Goal: Information Seeking & Learning: Learn about a topic

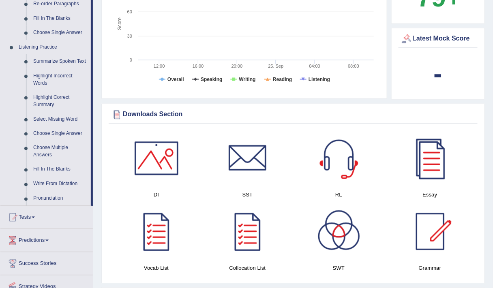
scroll to position [316, 0]
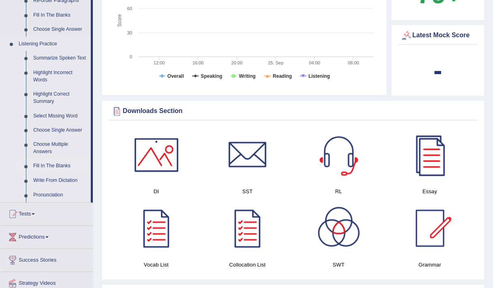
click at [45, 167] on link "Fill In The Blanks" at bounding box center [60, 166] width 61 height 15
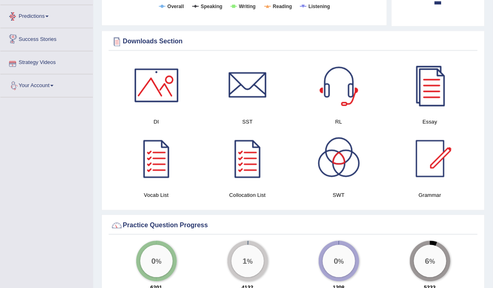
scroll to position [398, 0]
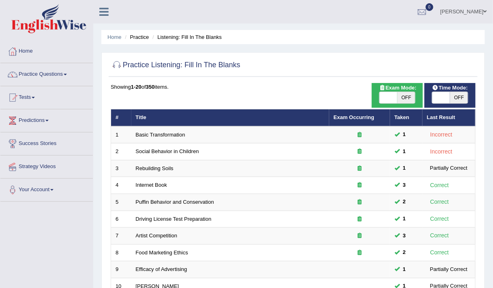
click at [404, 96] on span "OFF" at bounding box center [407, 97] width 18 height 11
checkbox input "true"
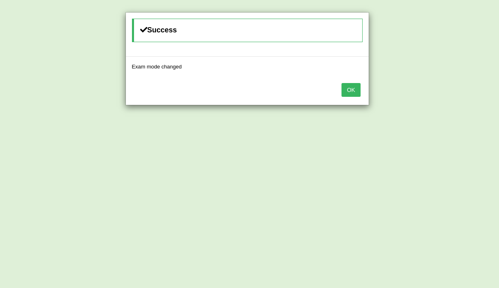
click at [354, 88] on button "OK" at bounding box center [350, 90] width 19 height 14
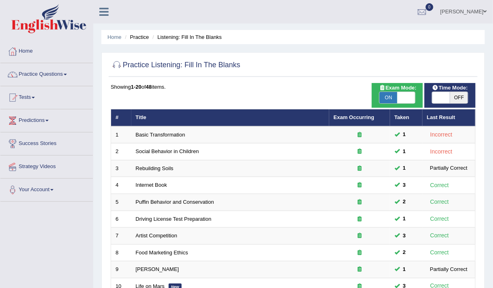
click at [413, 95] on span at bounding box center [407, 97] width 18 height 11
checkbox input "false"
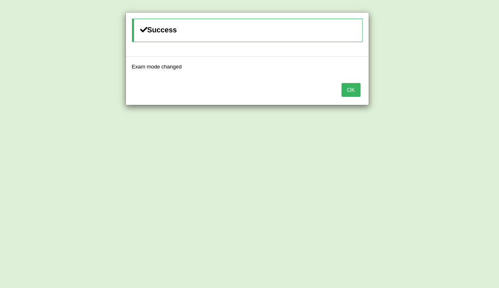
click at [352, 91] on button "OK" at bounding box center [350, 90] width 19 height 14
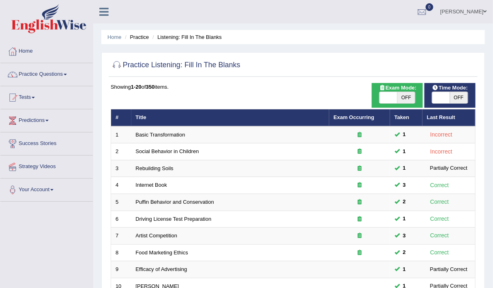
click at [402, 92] on span "OFF" at bounding box center [407, 97] width 18 height 11
checkbox input "true"
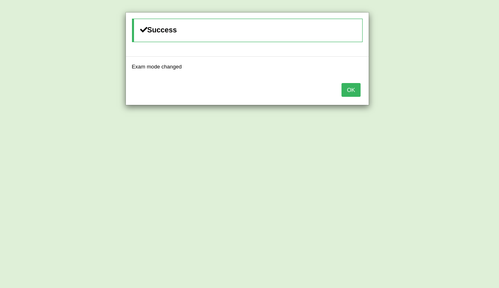
click at [349, 87] on button "OK" at bounding box center [350, 90] width 19 height 14
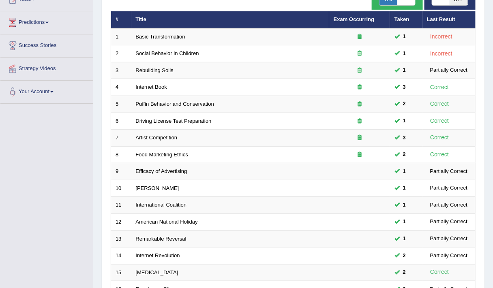
scroll to position [99, 0]
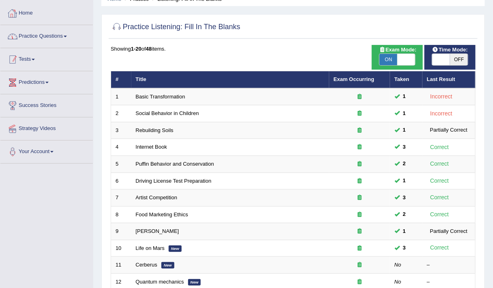
scroll to position [34, 0]
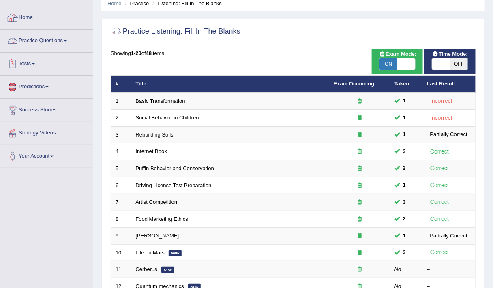
click at [52, 41] on link "Practice Questions" at bounding box center [46, 40] width 92 height 20
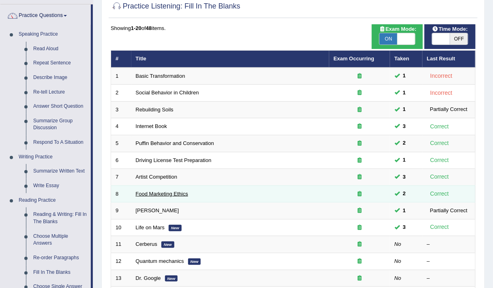
scroll to position [58, 0]
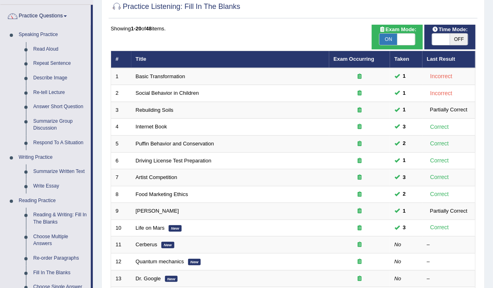
click at [452, 38] on span "OFF" at bounding box center [459, 39] width 18 height 11
checkbox input "true"
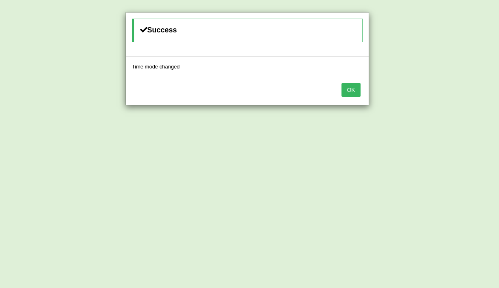
click at [342, 95] on button "OK" at bounding box center [350, 90] width 19 height 14
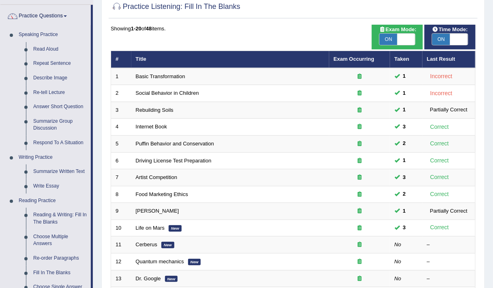
click at [403, 39] on span at bounding box center [407, 39] width 18 height 11
checkbox input "false"
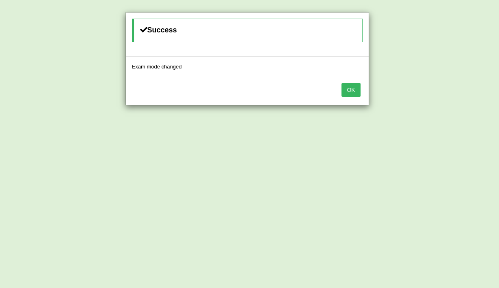
click at [351, 87] on button "OK" at bounding box center [350, 90] width 19 height 14
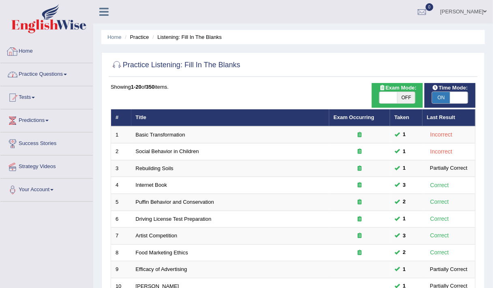
click at [45, 69] on link "Practice Questions" at bounding box center [46, 73] width 92 height 20
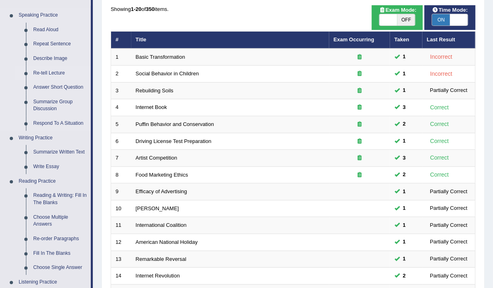
scroll to position [138, 0]
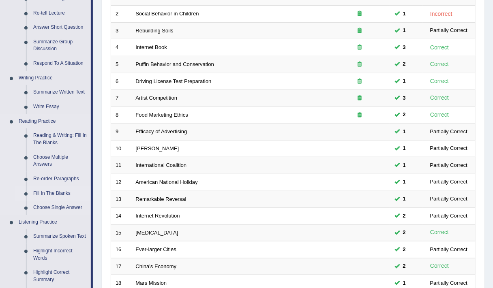
click at [53, 191] on link "Fill In The Blanks" at bounding box center [60, 194] width 61 height 15
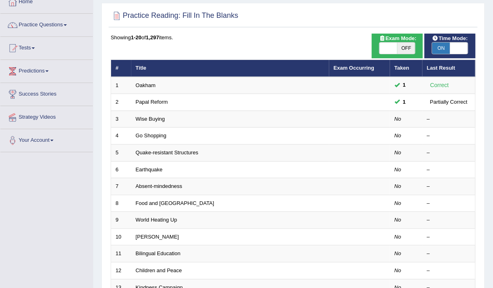
scroll to position [65, 0]
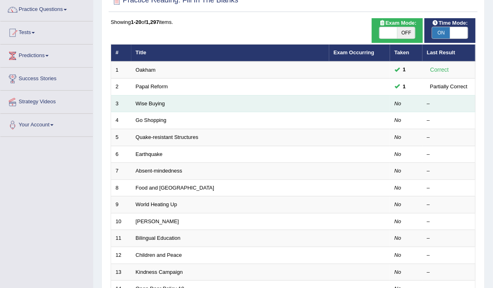
click at [145, 98] on td "Wise Buying" at bounding box center [230, 103] width 198 height 17
click at [144, 102] on link "Wise Buying" at bounding box center [150, 104] width 29 height 6
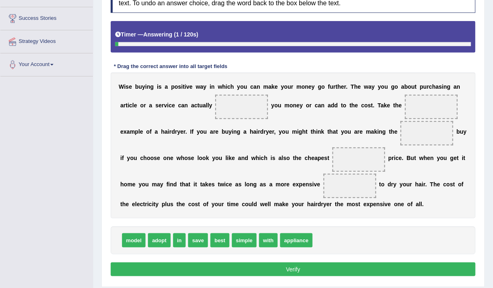
scroll to position [126, 0]
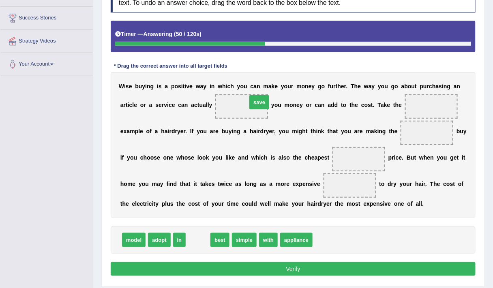
drag, startPoint x: 198, startPoint y: 239, endPoint x: 260, endPoint y: 101, distance: 150.9
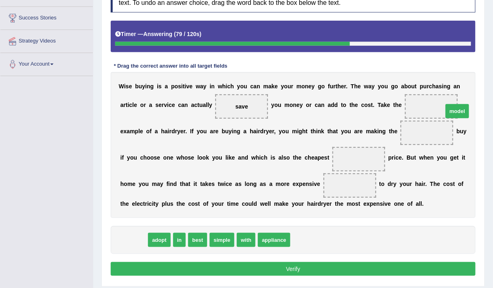
drag, startPoint x: 128, startPoint y: 239, endPoint x: 446, endPoint y: 106, distance: 344.6
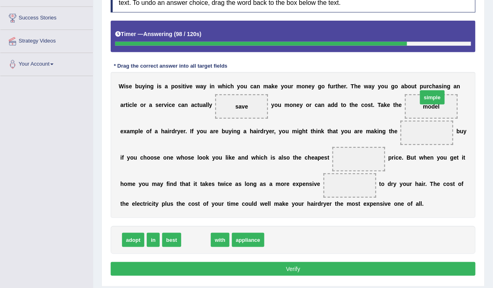
drag, startPoint x: 194, startPoint y: 237, endPoint x: 426, endPoint y: 106, distance: 266.5
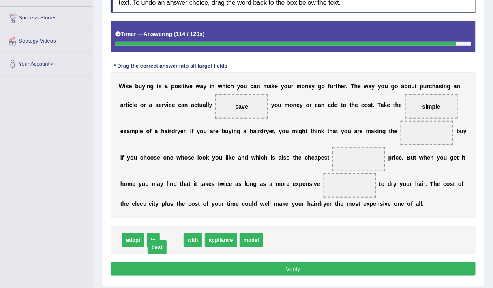
drag, startPoint x: 175, startPoint y: 241, endPoint x: 165, endPoint y: 244, distance: 10.5
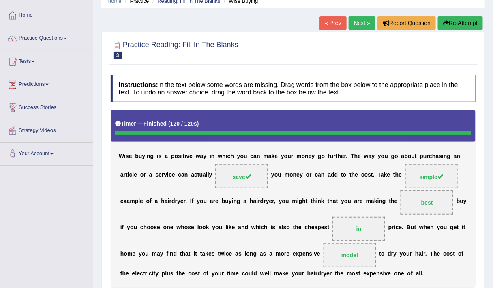
scroll to position [36, 0]
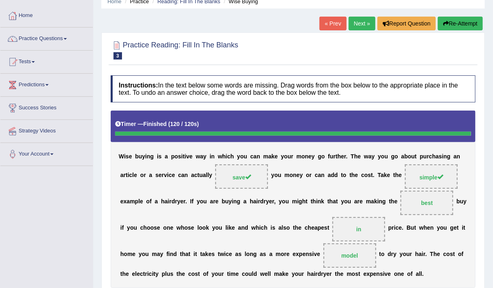
click at [32, 37] on link "Practice Questions" at bounding box center [46, 38] width 92 height 20
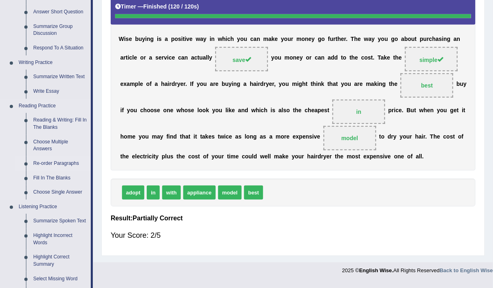
scroll to position [156, 0]
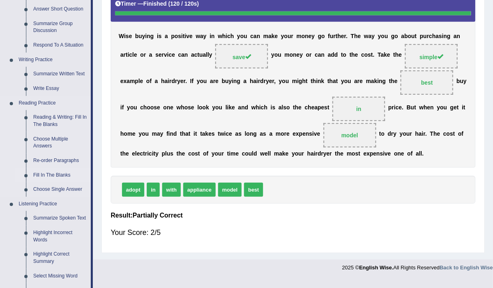
click at [52, 176] on link "Fill In The Blanks" at bounding box center [60, 175] width 61 height 15
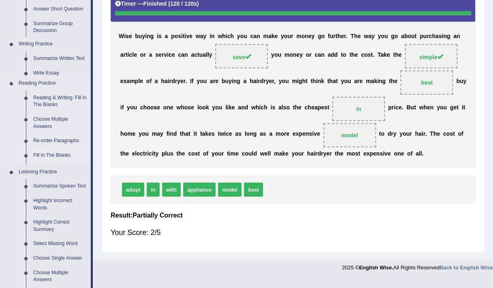
scroll to position [146, 0]
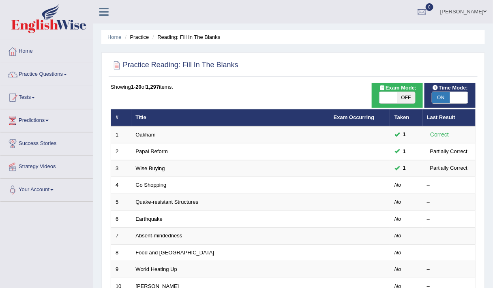
click at [396, 94] on span at bounding box center [389, 97] width 18 height 11
checkbox input "true"
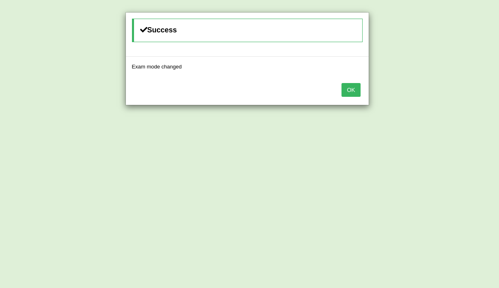
click at [355, 94] on button "OK" at bounding box center [350, 90] width 19 height 14
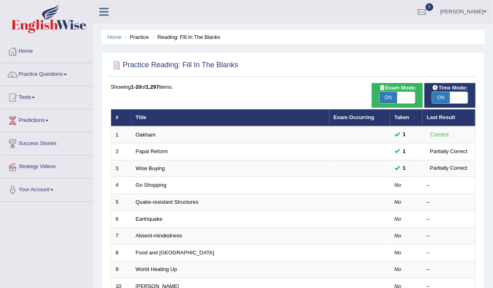
click at [450, 99] on span at bounding box center [459, 97] width 18 height 11
checkbox input "false"
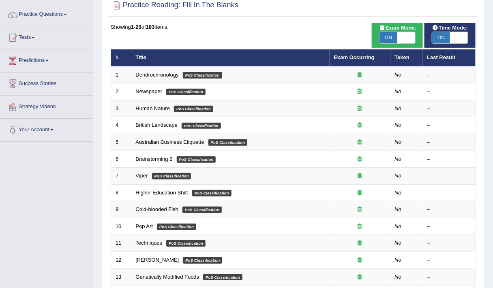
scroll to position [59, 0]
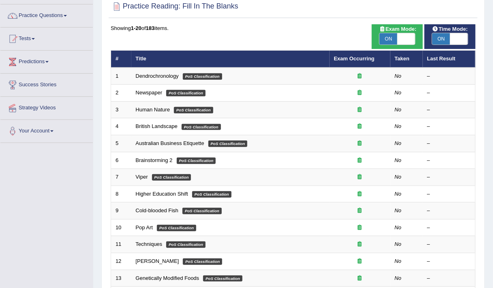
click at [398, 38] on span at bounding box center [407, 38] width 18 height 11
checkbox input "false"
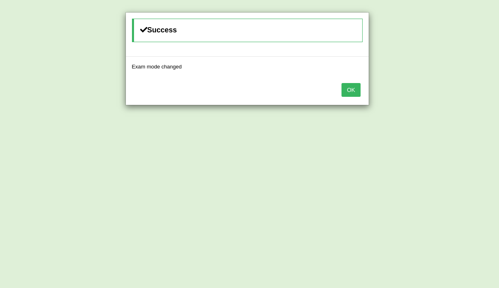
click at [351, 92] on button "OK" at bounding box center [350, 90] width 19 height 14
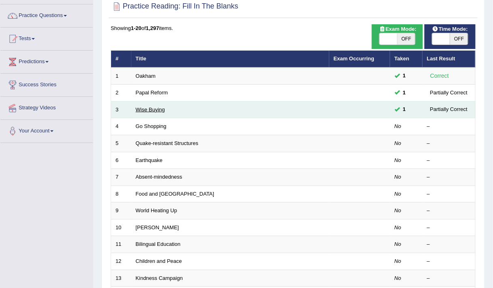
click at [145, 109] on link "Wise Buying" at bounding box center [150, 110] width 29 height 6
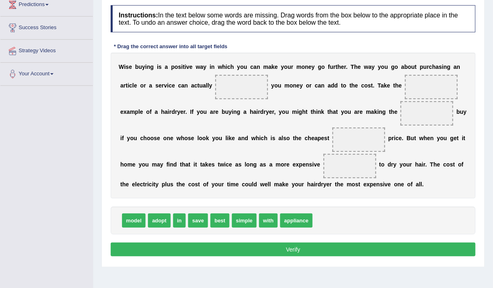
scroll to position [117, 0]
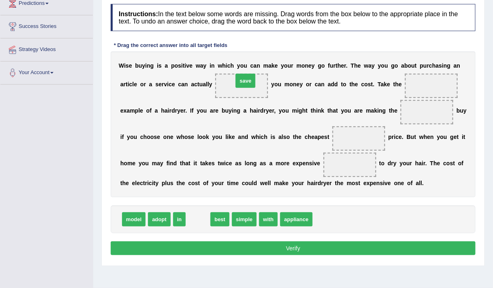
drag, startPoint x: 202, startPoint y: 218, endPoint x: 249, endPoint y: 82, distance: 144.1
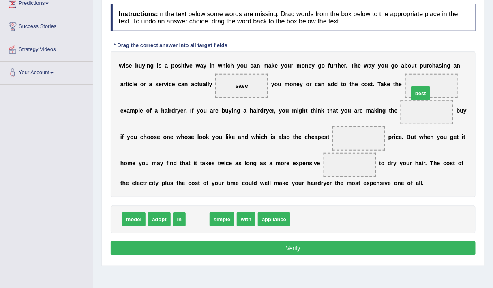
drag, startPoint x: 200, startPoint y: 219, endPoint x: 423, endPoint y: 92, distance: 256.7
drag, startPoint x: 202, startPoint y: 221, endPoint x: 439, endPoint y: 85, distance: 273.7
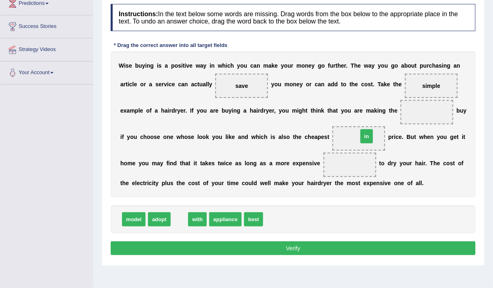
drag, startPoint x: 183, startPoint y: 218, endPoint x: 369, endPoint y: 136, distance: 202.9
click at [132, 219] on span "model" at bounding box center [134, 220] width 24 height 14
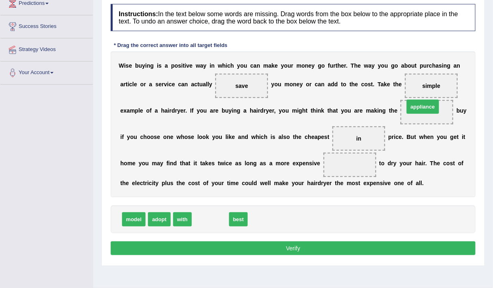
drag, startPoint x: 209, startPoint y: 220, endPoint x: 422, endPoint y: 108, distance: 240.6
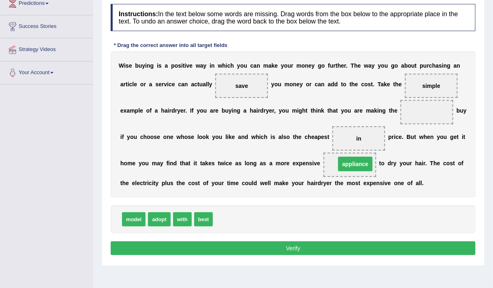
drag, startPoint x: 421, startPoint y: 114, endPoint x: 338, endPoint y: 172, distance: 101.0
drag, startPoint x: 200, startPoint y: 216, endPoint x: 426, endPoint y: 99, distance: 254.4
click at [160, 244] on button "Verify" at bounding box center [293, 249] width 365 height 14
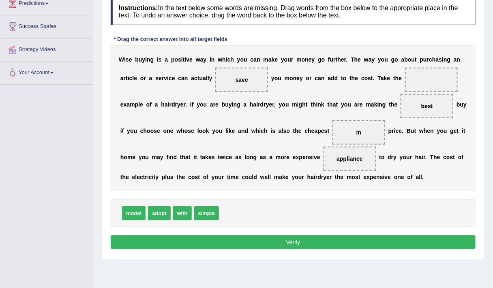
click at [278, 197] on div "Instructions: In the text below some words are missing. Drag words from the box…" at bounding box center [293, 125] width 369 height 262
drag, startPoint x: 204, startPoint y: 209, endPoint x: 437, endPoint y: 73, distance: 269.6
click at [239, 244] on button "Verify" at bounding box center [293, 243] width 365 height 14
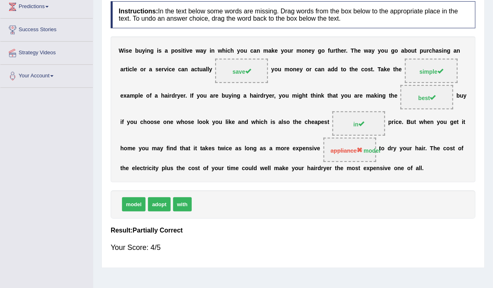
scroll to position [0, 0]
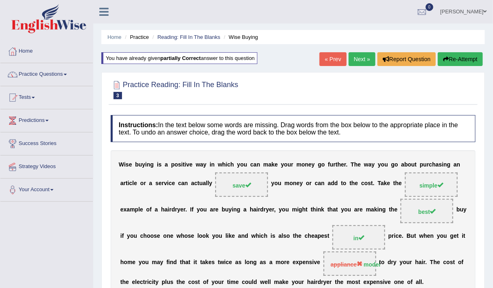
click at [359, 60] on link "Next »" at bounding box center [362, 59] width 27 height 14
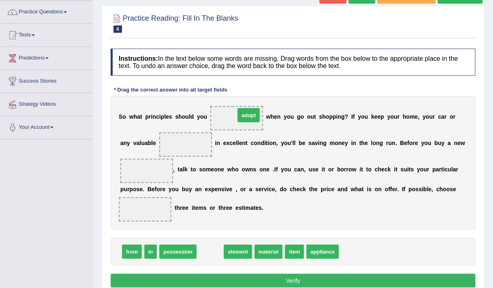
drag, startPoint x: 211, startPoint y: 250, endPoint x: 250, endPoint y: 114, distance: 141.8
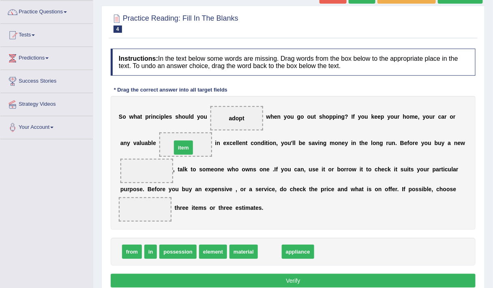
drag, startPoint x: 273, startPoint y: 252, endPoint x: 187, endPoint y: 147, distance: 136.6
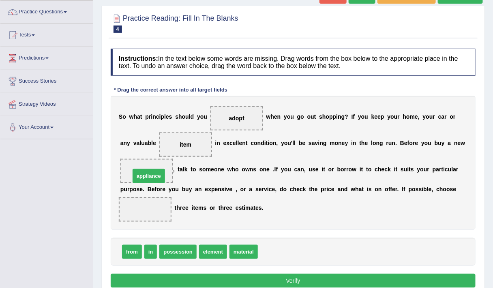
drag, startPoint x: 271, startPoint y: 250, endPoint x: 143, endPoint y: 174, distance: 148.6
drag, startPoint x: 138, startPoint y: 252, endPoint x: 153, endPoint y: 205, distance: 49.1
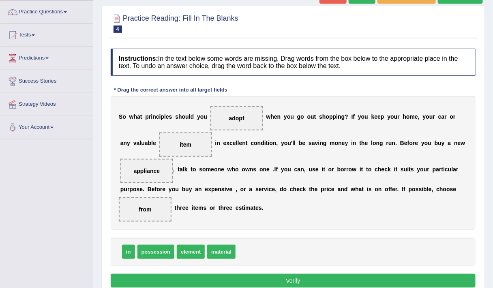
click at [267, 280] on button "Verify" at bounding box center [293, 281] width 365 height 14
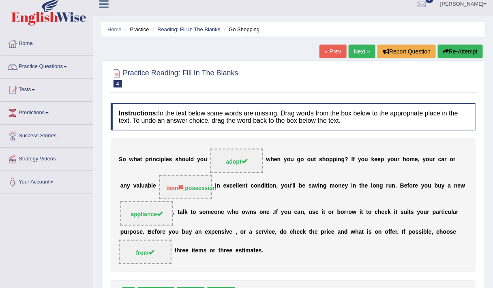
scroll to position [7, 0]
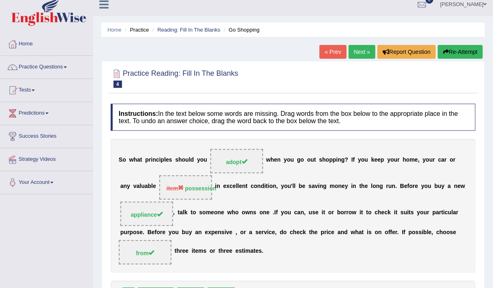
click at [366, 61] on div "Practice Reading: Fill In The Blanks 4 Go Shopping Instructions: In the text be…" at bounding box center [293, 210] width 384 height 298
click at [359, 50] on link "Next »" at bounding box center [362, 52] width 27 height 14
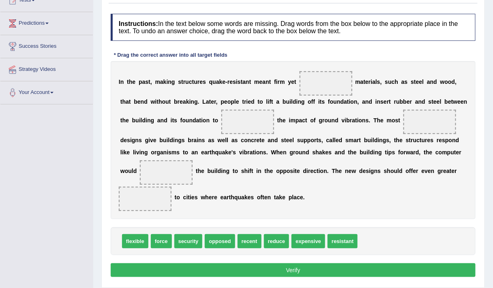
scroll to position [98, 0]
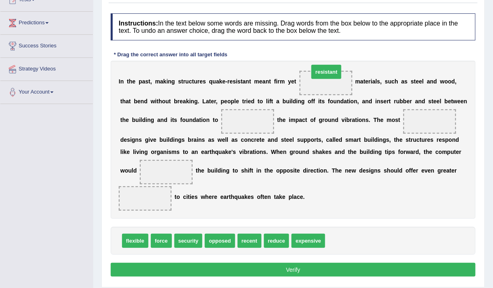
drag, startPoint x: 344, startPoint y: 242, endPoint x: 327, endPoint y: 76, distance: 166.8
drag, startPoint x: 140, startPoint y: 241, endPoint x: 338, endPoint y: 75, distance: 257.8
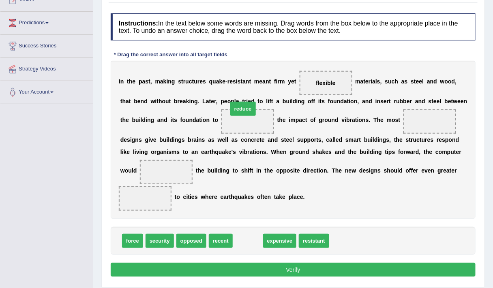
drag, startPoint x: 246, startPoint y: 240, endPoint x: 241, endPoint y: 101, distance: 138.8
click at [241, 102] on span "reduce" at bounding box center [243, 109] width 26 height 14
drag, startPoint x: 248, startPoint y: 239, endPoint x: 236, endPoint y: 107, distance: 132.0
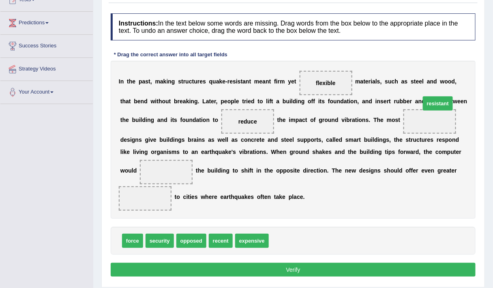
drag, startPoint x: 291, startPoint y: 238, endPoint x: 437, endPoint y: 111, distance: 193.8
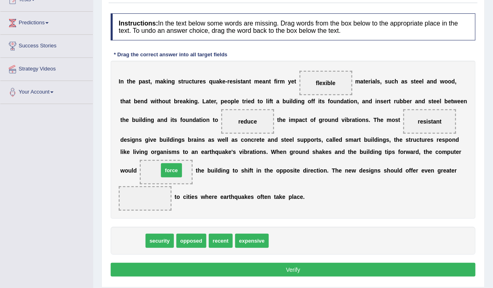
drag, startPoint x: 141, startPoint y: 239, endPoint x: 180, endPoint y: 168, distance: 81.0
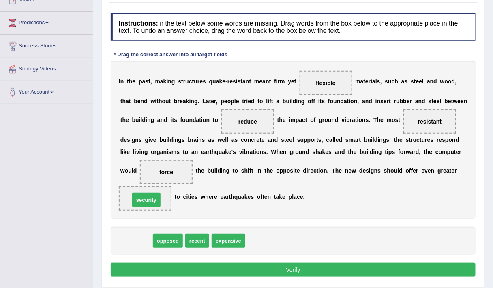
drag, startPoint x: 144, startPoint y: 239, endPoint x: 155, endPoint y: 198, distance: 42.2
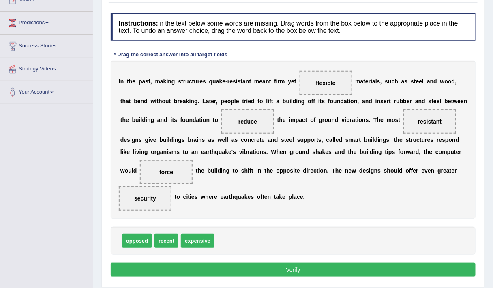
click at [262, 271] on button "Verify" at bounding box center [293, 270] width 365 height 14
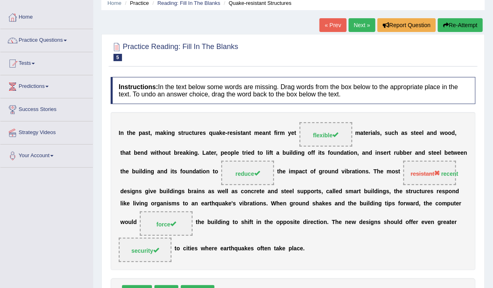
scroll to position [33, 0]
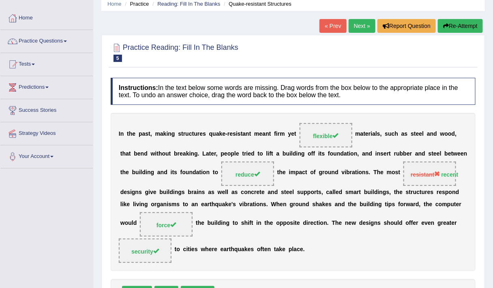
click at [360, 31] on link "Next »" at bounding box center [362, 26] width 27 height 14
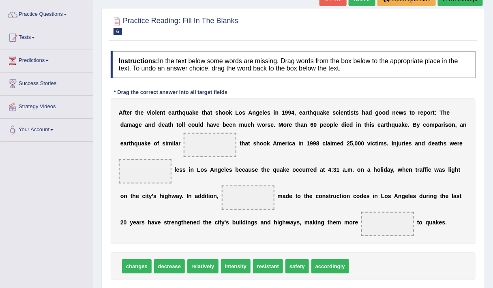
scroll to position [62, 0]
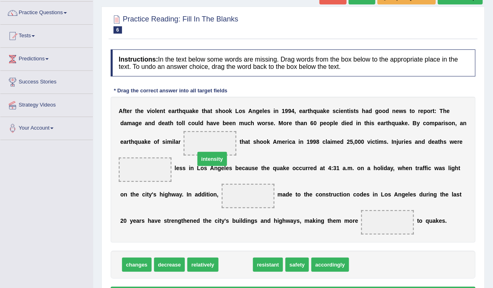
drag, startPoint x: 230, startPoint y: 264, endPoint x: 205, endPoint y: 140, distance: 125.7
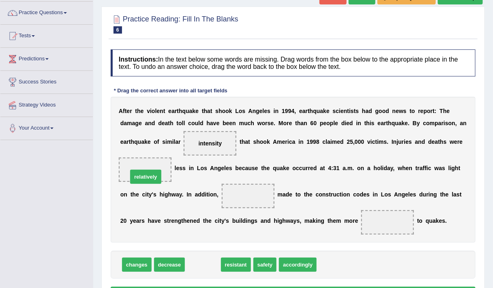
drag, startPoint x: 202, startPoint y: 263, endPoint x: 144, endPoint y: 174, distance: 106.1
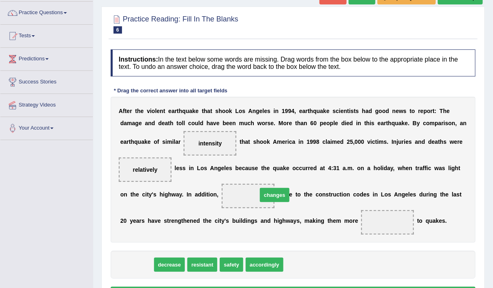
drag, startPoint x: 138, startPoint y: 267, endPoint x: 276, endPoint y: 197, distance: 154.6
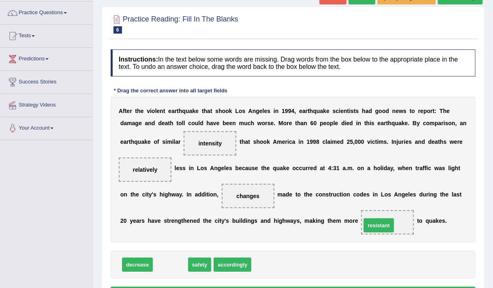
drag, startPoint x: 172, startPoint y: 264, endPoint x: 382, endPoint y: 224, distance: 213.9
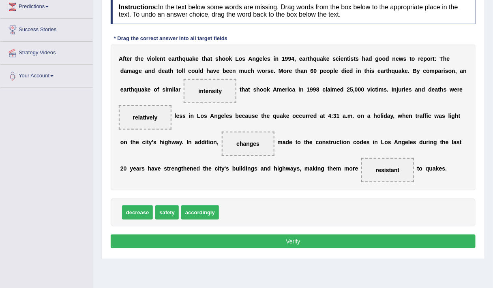
scroll to position [115, 0]
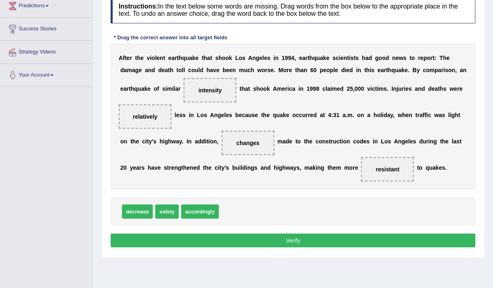
click at [322, 239] on button "Verify" at bounding box center [293, 241] width 365 height 14
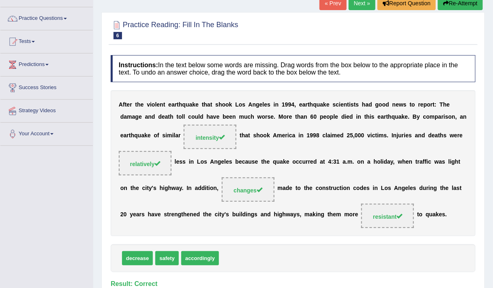
scroll to position [56, 0]
click at [362, 3] on link "Next »" at bounding box center [362, 4] width 27 height 14
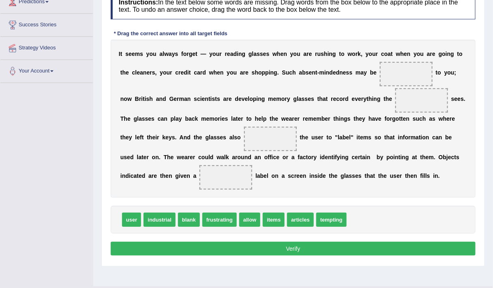
scroll to position [119, 0]
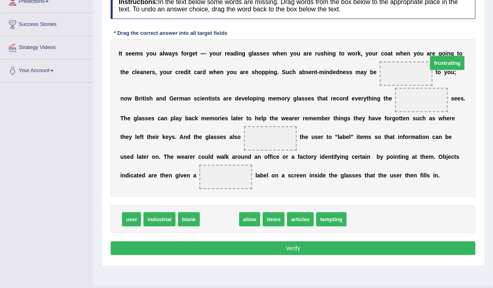
drag, startPoint x: 233, startPoint y: 216, endPoint x: 436, endPoint y: 67, distance: 251.6
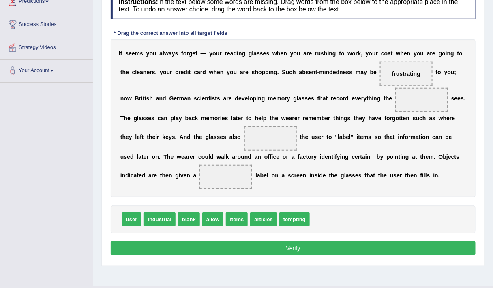
click at [145, 219] on span "industrial" at bounding box center [160, 220] width 32 height 14
drag, startPoint x: 187, startPoint y: 198, endPoint x: 448, endPoint y: 104, distance: 277.8
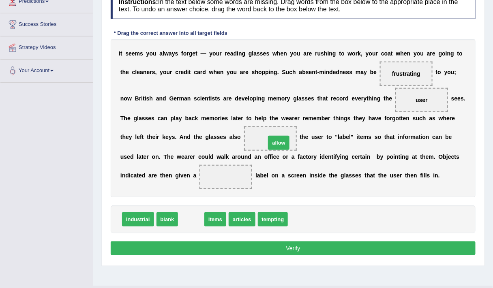
drag, startPoint x: 193, startPoint y: 217, endPoint x: 281, endPoint y: 140, distance: 117.5
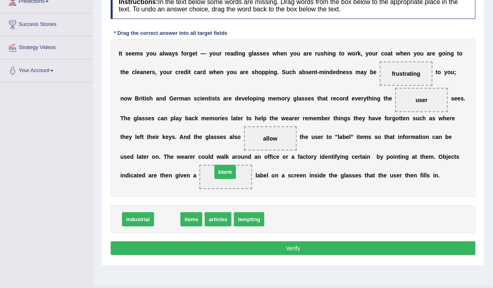
drag, startPoint x: 173, startPoint y: 217, endPoint x: 231, endPoint y: 170, distance: 74.7
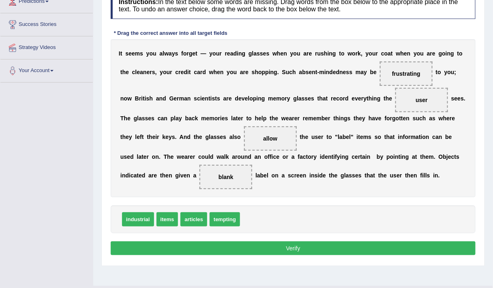
click at [266, 249] on button "Verify" at bounding box center [293, 249] width 365 height 14
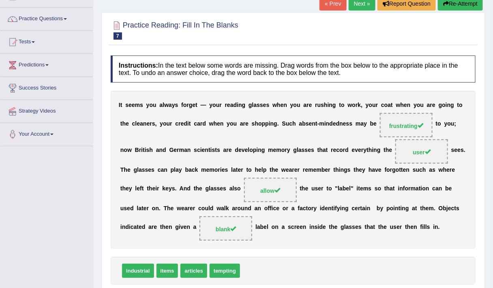
scroll to position [0, 0]
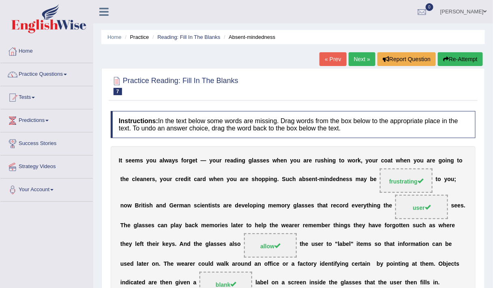
click at [360, 65] on link "Next »" at bounding box center [362, 59] width 27 height 14
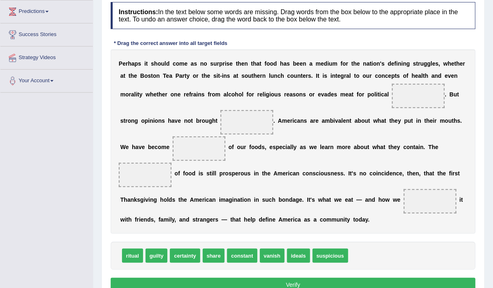
scroll to position [123, 0]
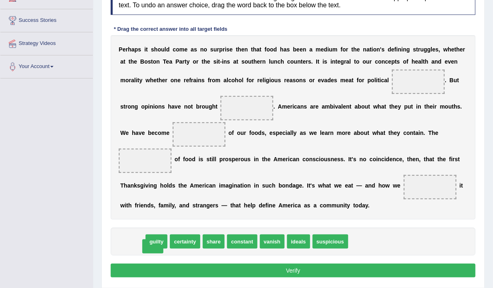
drag, startPoint x: 134, startPoint y: 242, endPoint x: 155, endPoint y: 247, distance: 20.9
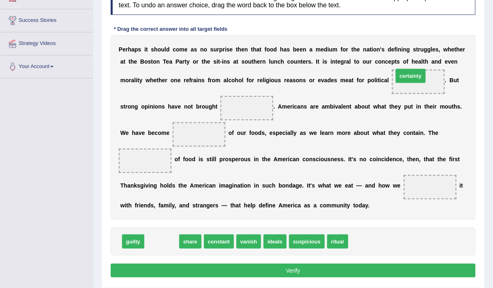
drag, startPoint x: 166, startPoint y: 239, endPoint x: 416, endPoint y: 75, distance: 299.3
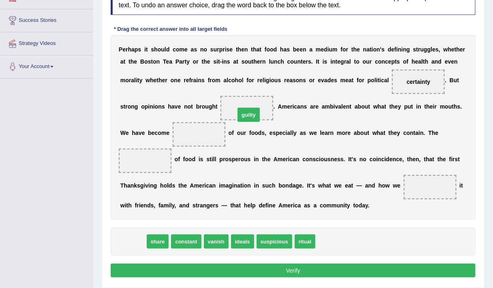
drag, startPoint x: 144, startPoint y: 227, endPoint x: 254, endPoint y: 111, distance: 160.7
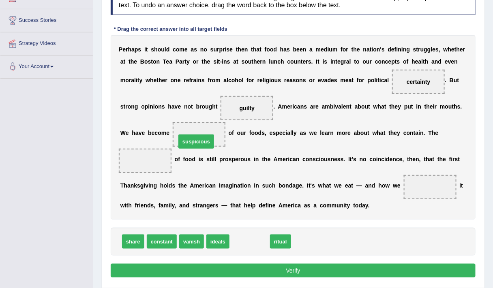
drag, startPoint x: 252, startPoint y: 241, endPoint x: 196, endPoint y: 138, distance: 116.9
click at [432, 125] on div "P e r h a p s i t s h o u l d c o m e a s n o s u r p r i s e t h e n t h a t f…" at bounding box center [293, 127] width 365 height 185
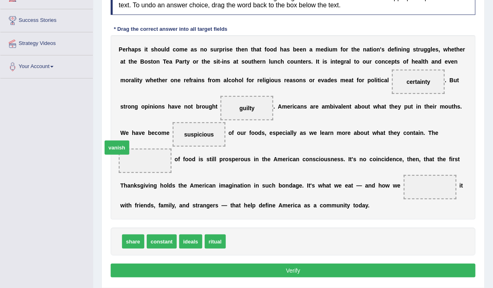
drag, startPoint x: 241, startPoint y: 239, endPoint x: 138, endPoint y: 155, distance: 132.9
click at [420, 185] on span at bounding box center [430, 187] width 53 height 24
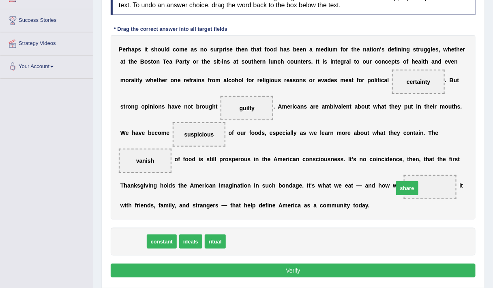
drag, startPoint x: 135, startPoint y: 240, endPoint x: 414, endPoint y: 186, distance: 284.7
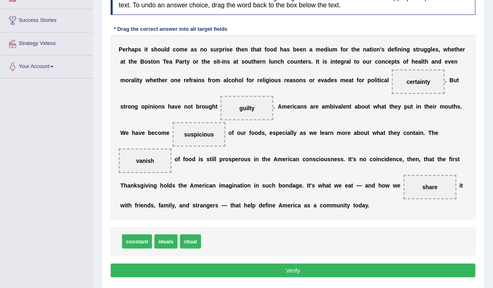
click at [293, 268] on button "Verify" at bounding box center [293, 271] width 365 height 14
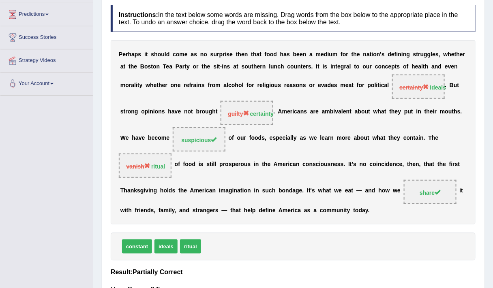
scroll to position [0, 0]
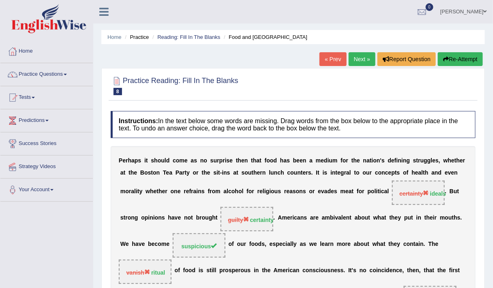
click at [456, 65] on button "Re-Attempt" at bounding box center [460, 59] width 45 height 14
click at [456, 62] on button "Re-Attempt" at bounding box center [460, 59] width 45 height 14
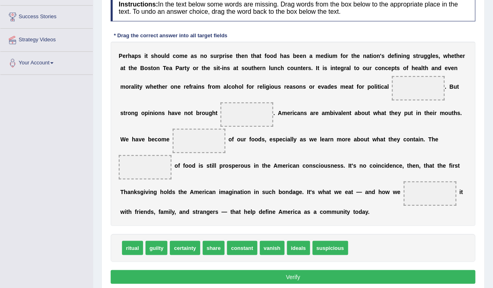
scroll to position [119, 0]
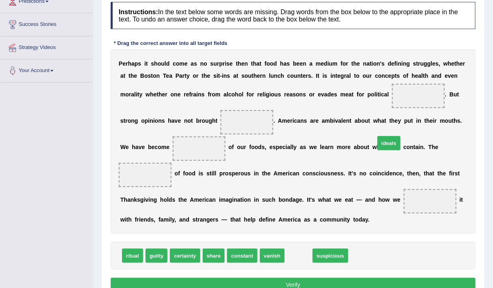
drag, startPoint x: 302, startPoint y: 258, endPoint x: 393, endPoint y: 140, distance: 148.7
click at [393, 140] on span "ideals" at bounding box center [389, 143] width 23 height 14
drag, startPoint x: 302, startPoint y: 253, endPoint x: 425, endPoint y: 88, distance: 206.1
click at [272, 123] on span at bounding box center [247, 122] width 53 height 24
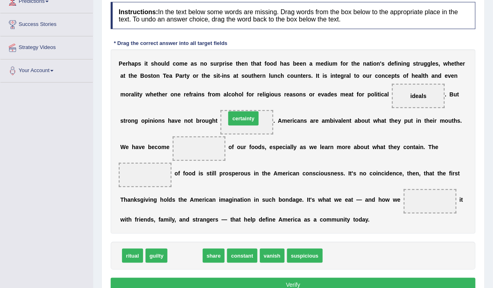
drag, startPoint x: 192, startPoint y: 256, endPoint x: 251, endPoint y: 108, distance: 158.6
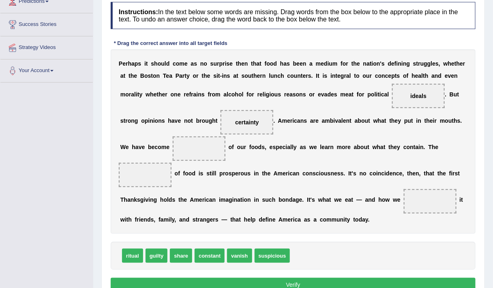
click at [220, 258] on span "constant" at bounding box center [210, 256] width 30 height 14
drag, startPoint x: 135, startPoint y: 256, endPoint x: 160, endPoint y: 164, distance: 94.9
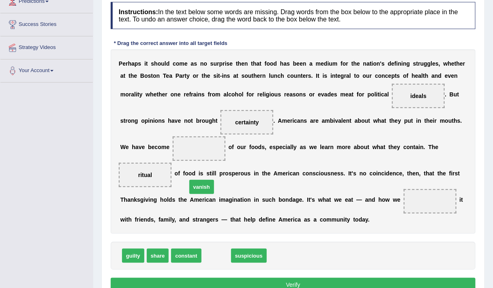
drag, startPoint x: 216, startPoint y: 252, endPoint x: 201, endPoint y: 176, distance: 76.5
click at [201, 180] on span "vanish" at bounding box center [201, 187] width 25 height 14
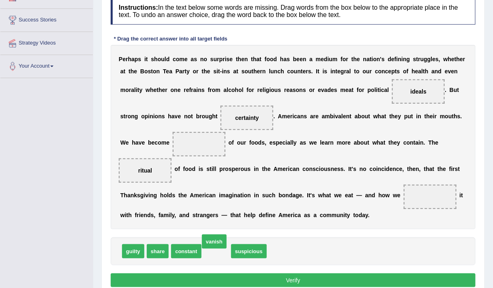
scroll to position [124, 0]
drag, startPoint x: 218, startPoint y: 252, endPoint x: 197, endPoint y: 138, distance: 115.9
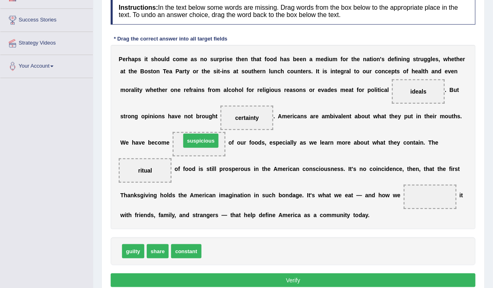
drag, startPoint x: 221, startPoint y: 249, endPoint x: 200, endPoint y: 138, distance: 112.6
click at [160, 251] on span "share" at bounding box center [158, 252] width 22 height 14
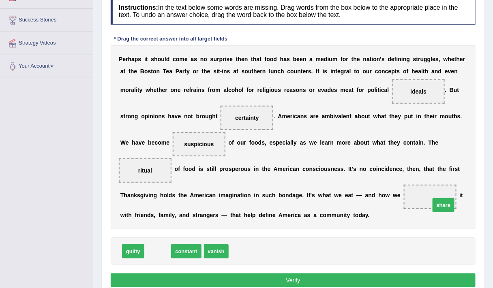
drag, startPoint x: 182, startPoint y: 243, endPoint x: 442, endPoint y: 204, distance: 263.0
click at [306, 283] on button "Verify" at bounding box center [293, 281] width 365 height 14
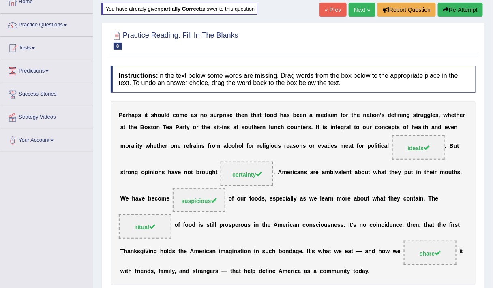
scroll to position [49, 0]
click at [359, 11] on link "Next »" at bounding box center [362, 10] width 27 height 14
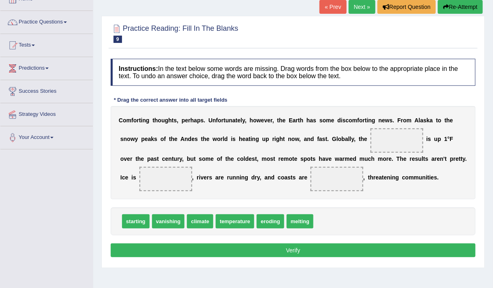
scroll to position [54, 0]
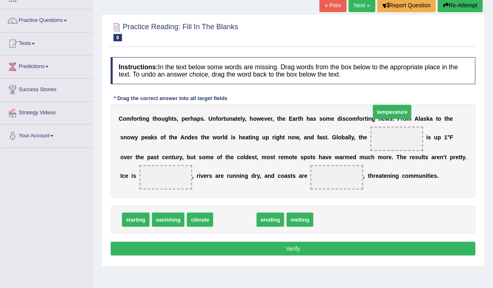
drag, startPoint x: 246, startPoint y: 216, endPoint x: 399, endPoint y: 127, distance: 176.9
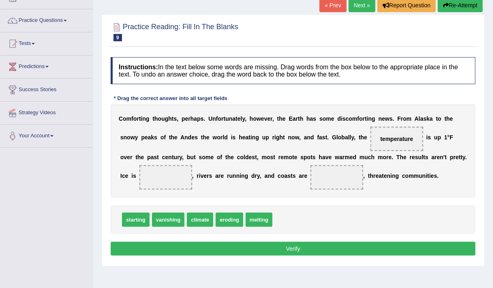
click at [257, 220] on span "melting" at bounding box center [259, 220] width 27 height 14
drag, startPoint x: 257, startPoint y: 220, endPoint x: 149, endPoint y: 182, distance: 114.1
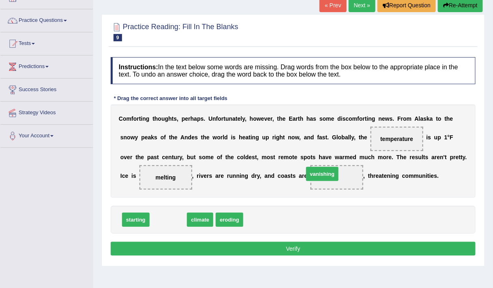
drag, startPoint x: 164, startPoint y: 217, endPoint x: 318, endPoint y: 171, distance: 160.8
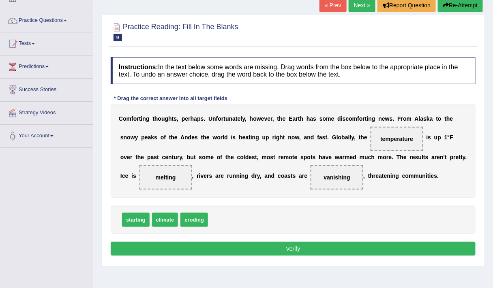
click at [275, 247] on button "Verify" at bounding box center [293, 249] width 365 height 14
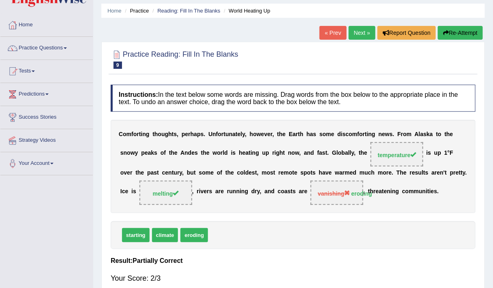
scroll to position [24, 0]
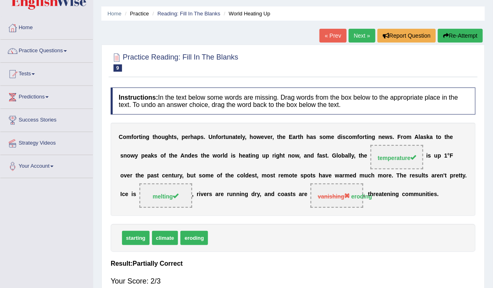
click at [362, 34] on link "Next »" at bounding box center [362, 36] width 27 height 14
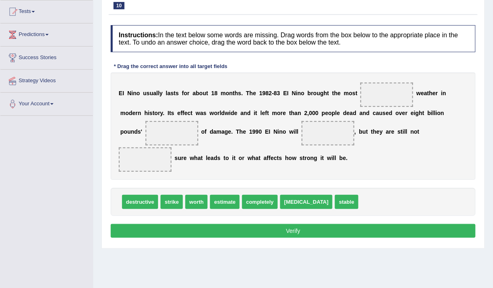
scroll to position [87, 0]
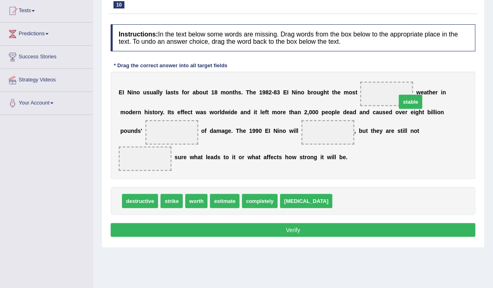
drag, startPoint x: 331, startPoint y: 194, endPoint x: 394, endPoint y: 91, distance: 120.9
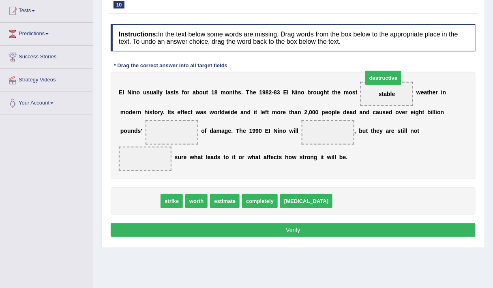
drag, startPoint x: 145, startPoint y: 197, endPoint x: 397, endPoint y: 90, distance: 273.8
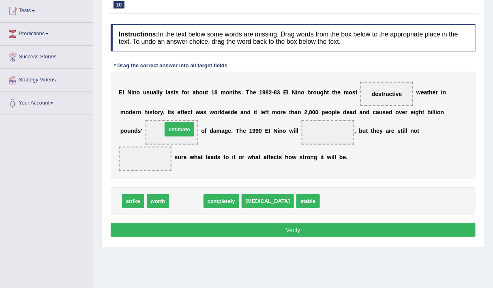
drag, startPoint x: 182, startPoint y: 200, endPoint x: 176, endPoint y: 120, distance: 80.2
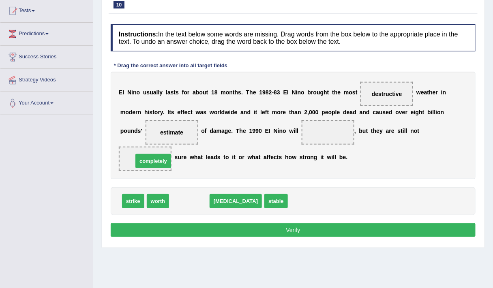
drag, startPoint x: 200, startPoint y: 202, endPoint x: 163, endPoint y: 162, distance: 54.0
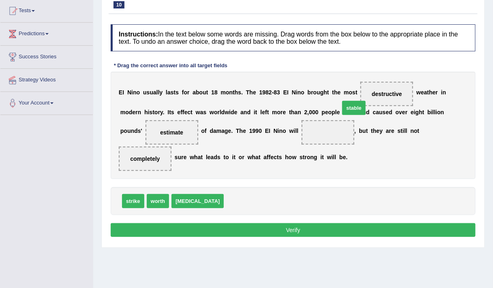
drag, startPoint x: 221, startPoint y: 200, endPoint x: 337, endPoint y: 125, distance: 138.0
click at [236, 233] on button "Verify" at bounding box center [293, 231] width 365 height 14
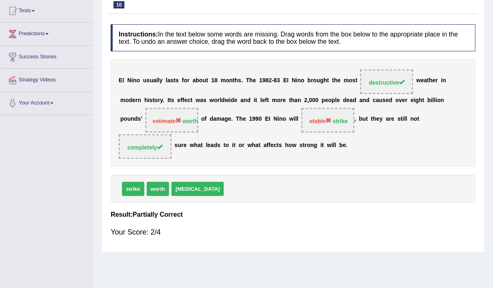
click at [265, 191] on div "strike worth starvation" at bounding box center [293, 189] width 365 height 28
click at [196, 121] on strong "worth" at bounding box center [190, 121] width 15 height 6
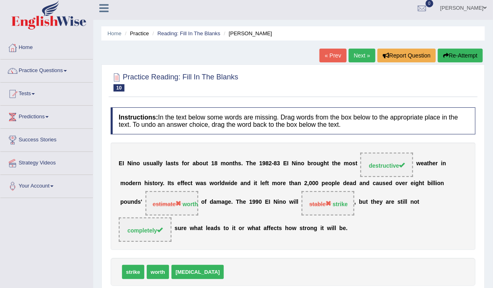
scroll to position [4, 0]
click at [443, 50] on button "Re-Attempt" at bounding box center [460, 56] width 45 height 14
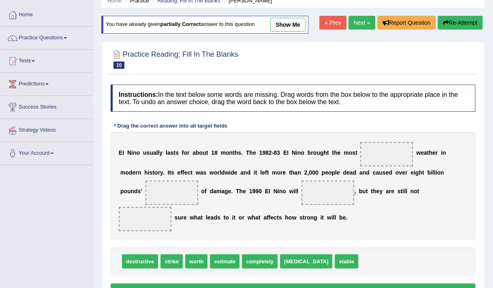
scroll to position [37, 0]
drag, startPoint x: 141, startPoint y: 259, endPoint x: 377, endPoint y: 151, distance: 259.4
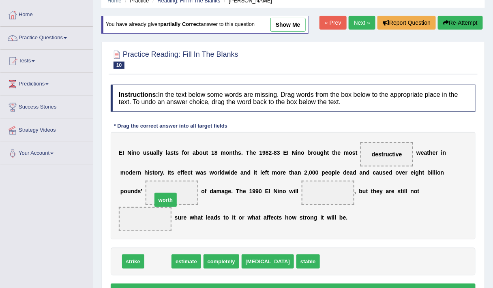
drag, startPoint x: 164, startPoint y: 259, endPoint x: 172, endPoint y: 189, distance: 70.2
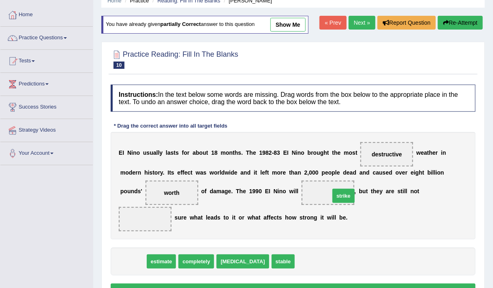
drag, startPoint x: 138, startPoint y: 255, endPoint x: 345, endPoint y: 188, distance: 217.7
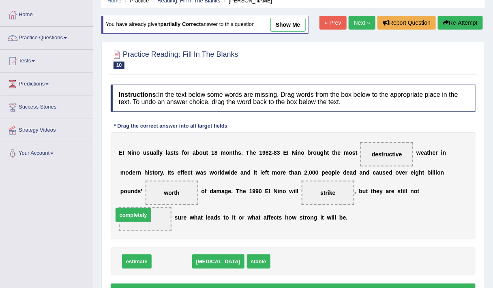
drag, startPoint x: 164, startPoint y: 256, endPoint x: 126, endPoint y: 209, distance: 60.8
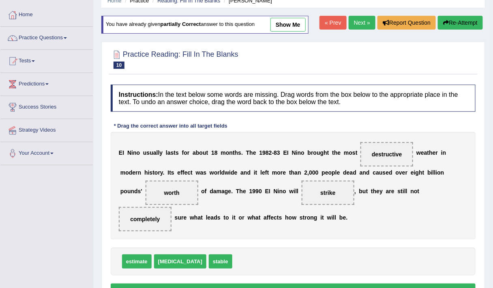
click at [254, 284] on button "Verify" at bounding box center [293, 291] width 365 height 14
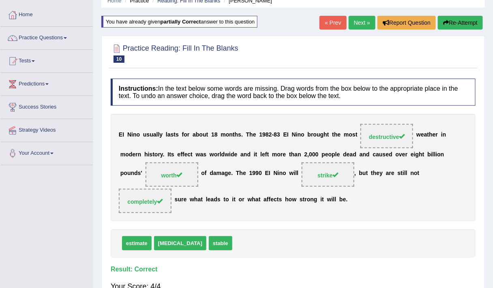
click at [360, 25] on link "Next »" at bounding box center [362, 23] width 27 height 14
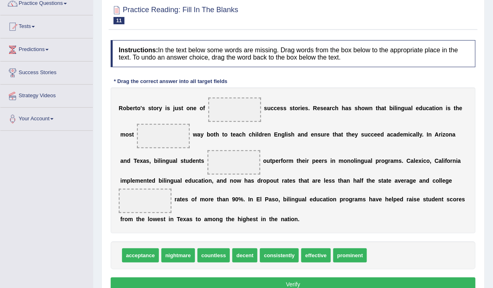
scroll to position [88, 0]
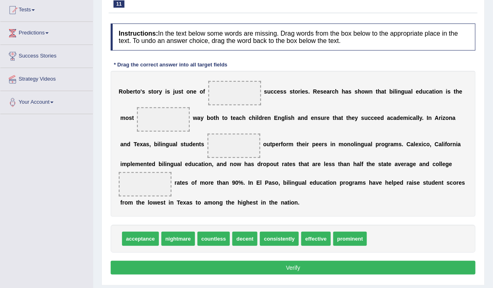
click at [338, 237] on span "prominent" at bounding box center [350, 239] width 34 height 14
drag, startPoint x: 338, startPoint y: 237, endPoint x: 217, endPoint y: 104, distance: 180.1
click at [428, 99] on div "R [PERSON_NAME] ' s s t o r y i s j u s t o n e o f prominent s u c c e s s s t…" at bounding box center [293, 144] width 365 height 146
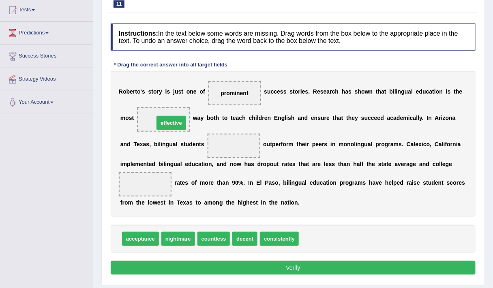
drag, startPoint x: 315, startPoint y: 240, endPoint x: 170, endPoint y: 124, distance: 185.6
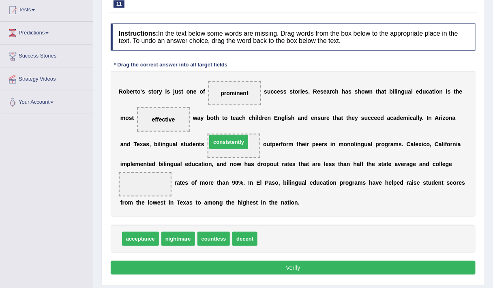
drag, startPoint x: 277, startPoint y: 240, endPoint x: 227, endPoint y: 139, distance: 113.0
click at [198, 228] on div "acceptance nightmare countless decent" at bounding box center [293, 239] width 365 height 28
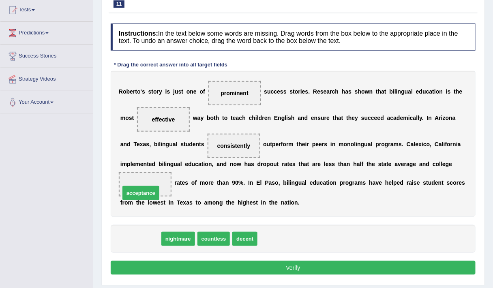
drag, startPoint x: 145, startPoint y: 240, endPoint x: 147, endPoint y: 191, distance: 48.7
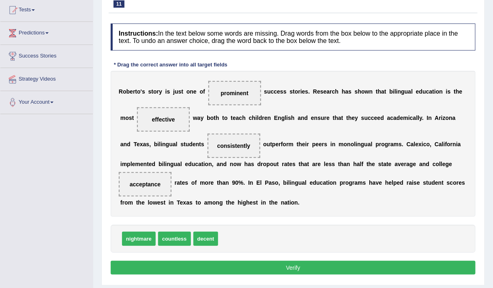
click at [316, 266] on button "Verify" at bounding box center [293, 268] width 365 height 14
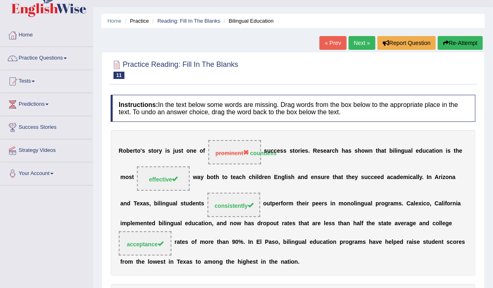
scroll to position [10, 0]
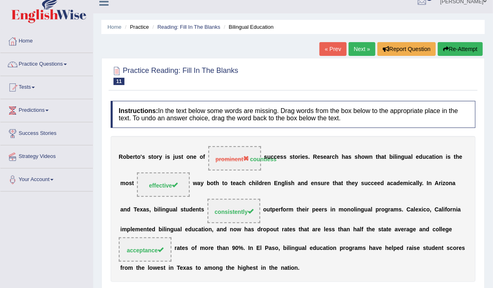
click at [355, 47] on link "Next »" at bounding box center [362, 49] width 27 height 14
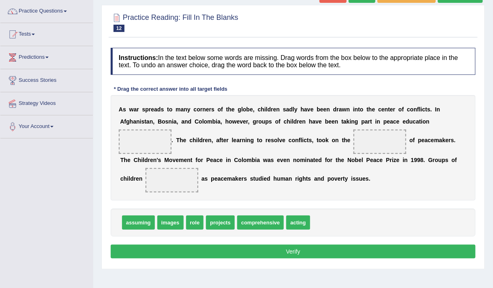
scroll to position [67, 0]
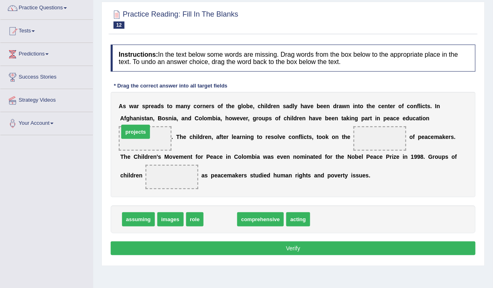
drag, startPoint x: 228, startPoint y: 217, endPoint x: 142, endPoint y: 129, distance: 122.5
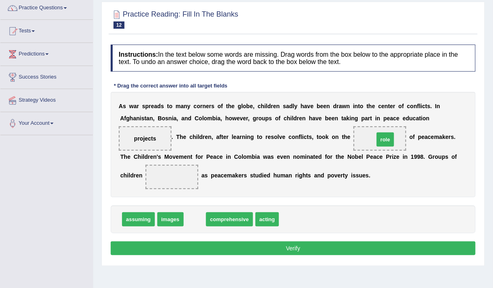
drag, startPoint x: 191, startPoint y: 216, endPoint x: 380, endPoint y: 140, distance: 203.6
drag, startPoint x: 149, startPoint y: 214, endPoint x: 157, endPoint y: 200, distance: 16.7
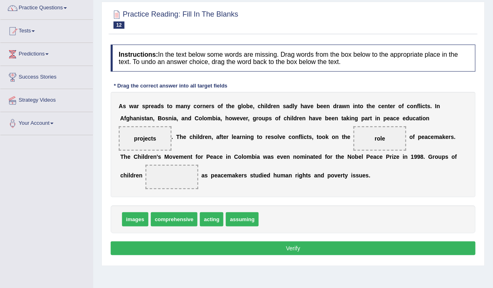
click at [237, 219] on span "assuming" at bounding box center [242, 220] width 33 height 14
drag, startPoint x: 243, startPoint y: 217, endPoint x: 236, endPoint y: 212, distance: 8.8
drag, startPoint x: 236, startPoint y: 221, endPoint x: 174, endPoint y: 179, distance: 74.9
click at [217, 249] on button "Verify" at bounding box center [293, 249] width 365 height 14
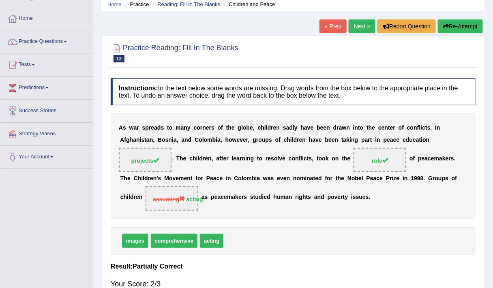
scroll to position [31, 0]
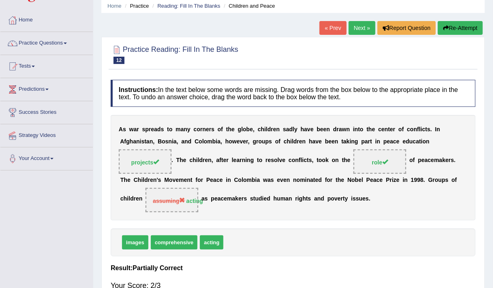
click at [361, 19] on div "Home Practice Reading: Fill In The Blanks Children and Peace « Prev Next » Repo…" at bounding box center [293, 172] width 400 height 406
click at [360, 23] on link "Next »" at bounding box center [362, 28] width 27 height 14
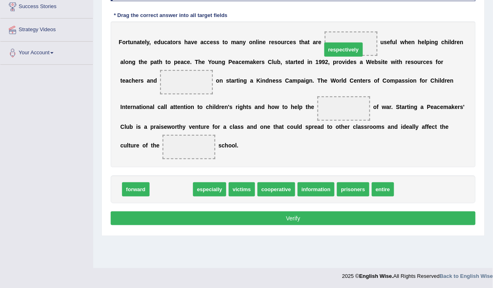
drag, startPoint x: 183, startPoint y: 187, endPoint x: 358, endPoint y: 46, distance: 225.3
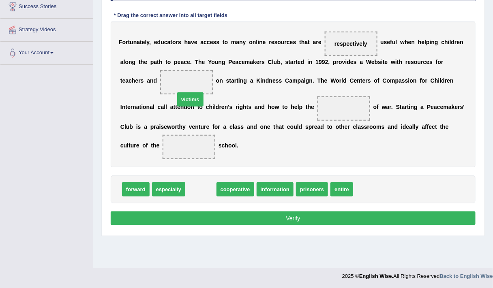
drag, startPoint x: 207, startPoint y: 190, endPoint x: 199, endPoint y: 85, distance: 105.4
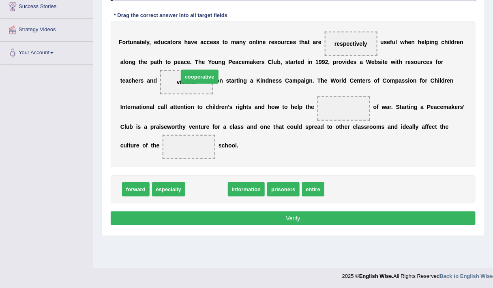
drag, startPoint x: 203, startPoint y: 187, endPoint x: 193, endPoint y: 77, distance: 110.4
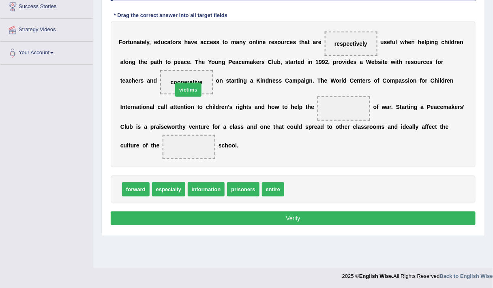
drag, startPoint x: 292, startPoint y: 192, endPoint x: 181, endPoint y: 92, distance: 150.0
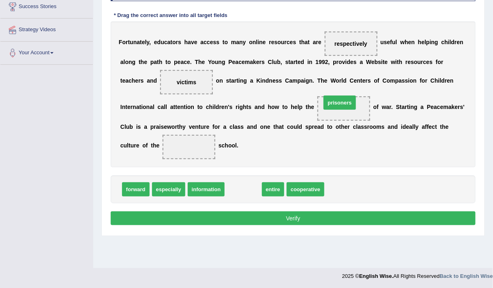
drag, startPoint x: 245, startPoint y: 185, endPoint x: 342, endPoint y: 99, distance: 129.6
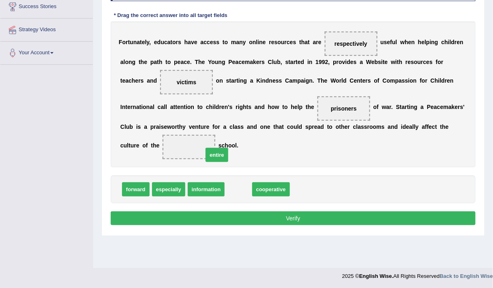
drag, startPoint x: 242, startPoint y: 191, endPoint x: 211, endPoint y: 155, distance: 46.9
click at [254, 213] on button "Verify" at bounding box center [293, 219] width 365 height 14
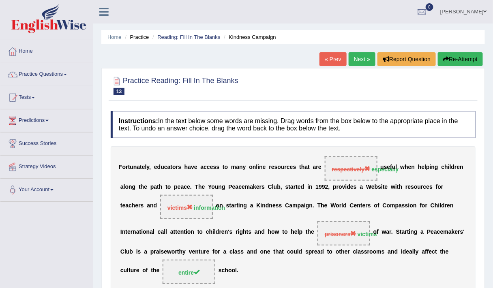
click at [467, 61] on button "Re-Attempt" at bounding box center [460, 59] width 45 height 14
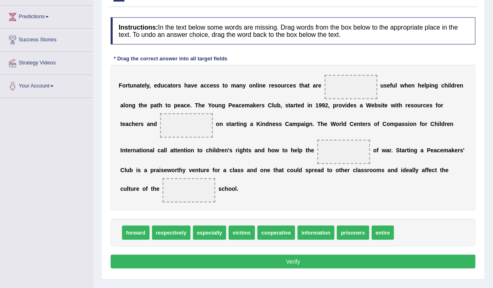
scroll to position [104, 0]
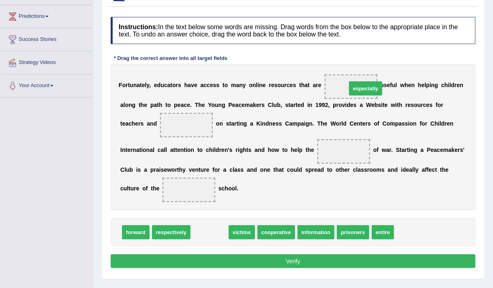
drag, startPoint x: 211, startPoint y: 230, endPoint x: 375, endPoint y: 84, distance: 219.2
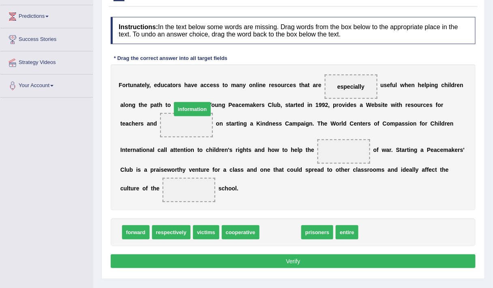
drag, startPoint x: 291, startPoint y: 232, endPoint x: 198, endPoint y: 120, distance: 146.1
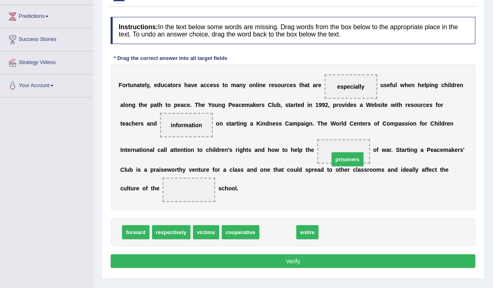
drag, startPoint x: 272, startPoint y: 233, endPoint x: 342, endPoint y: 159, distance: 101.3
drag, startPoint x: 271, startPoint y: 230, endPoint x: 195, endPoint y: 182, distance: 89.8
click at [223, 256] on button "Verify" at bounding box center [293, 262] width 365 height 14
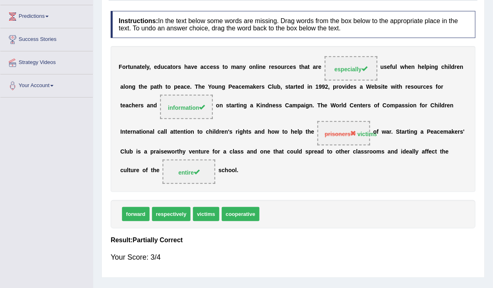
click at [351, 131] on span "prisoners" at bounding box center [341, 134] width 32 height 6
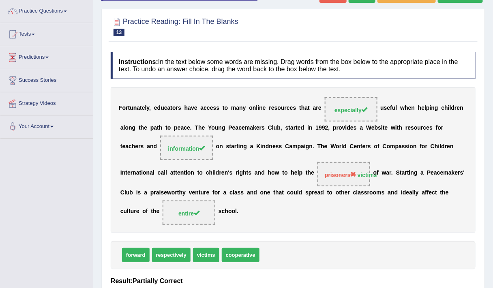
scroll to position [7, 0]
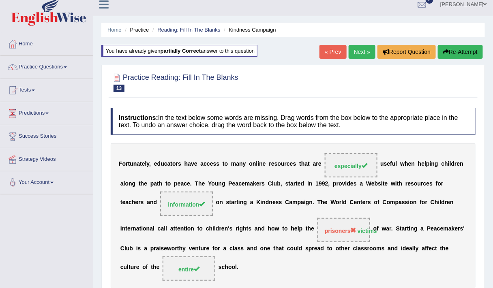
click at [448, 47] on button "Re-Attempt" at bounding box center [460, 52] width 45 height 14
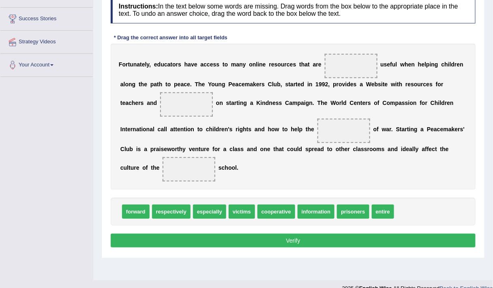
scroll to position [125, 0]
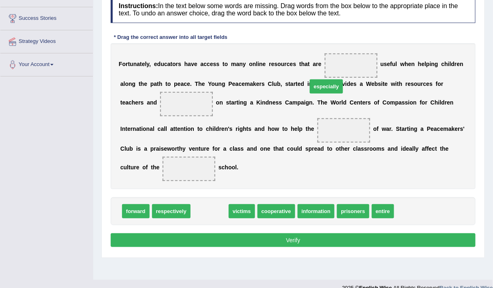
drag, startPoint x: 211, startPoint y: 211, endPoint x: 342, endPoint y: 75, distance: 188.5
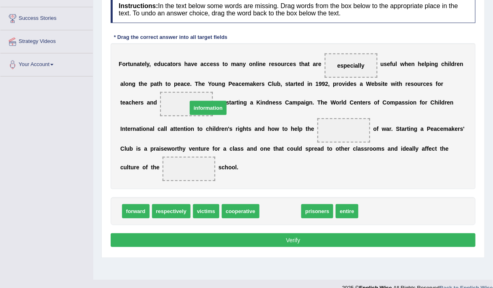
drag, startPoint x: 270, startPoint y: 206, endPoint x: 196, endPoint y: 100, distance: 130.0
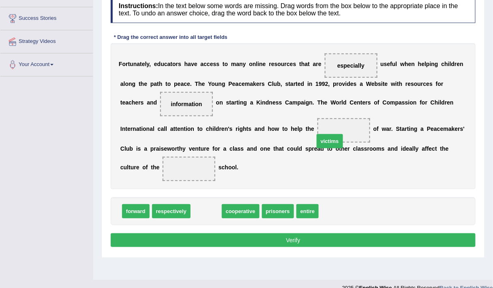
drag, startPoint x: 209, startPoint y: 211, endPoint x: 342, endPoint y: 135, distance: 153.1
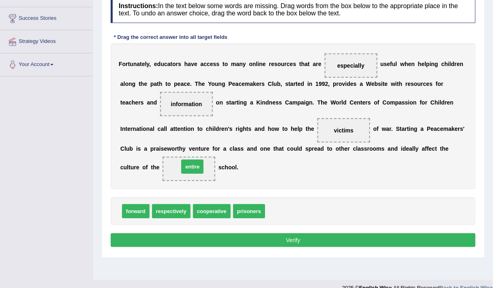
drag, startPoint x: 277, startPoint y: 210, endPoint x: 190, endPoint y: 167, distance: 96.9
click at [241, 244] on button "Verify" at bounding box center [293, 241] width 365 height 14
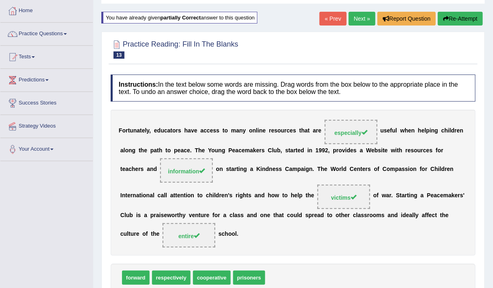
scroll to position [40, 0]
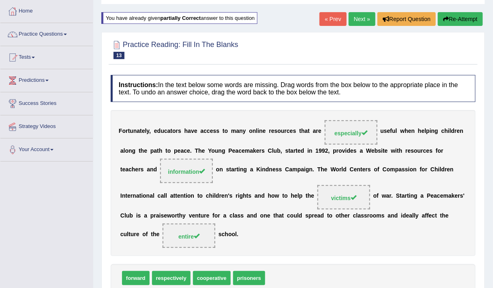
click at [362, 14] on link "Next »" at bounding box center [362, 19] width 27 height 14
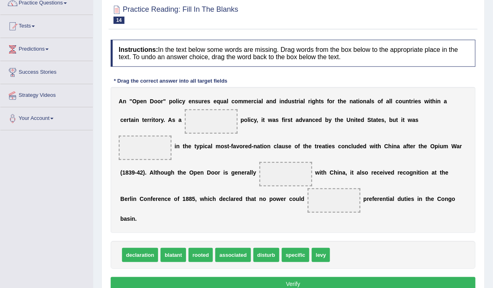
scroll to position [82, 0]
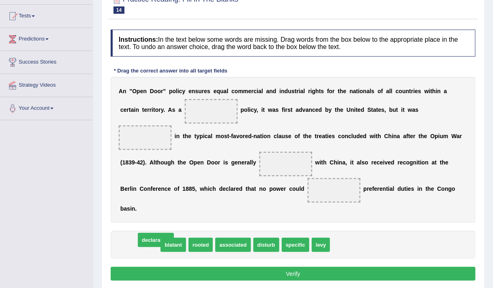
drag, startPoint x: 148, startPoint y: 231, endPoint x: 164, endPoint y: 226, distance: 16.6
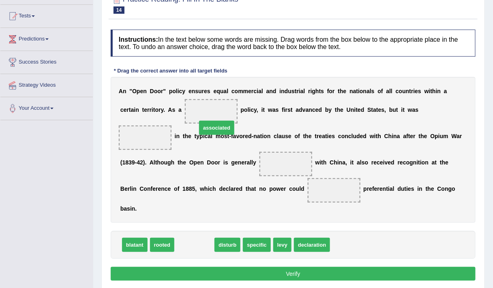
drag, startPoint x: 189, startPoint y: 233, endPoint x: 211, endPoint y: 116, distance: 119.3
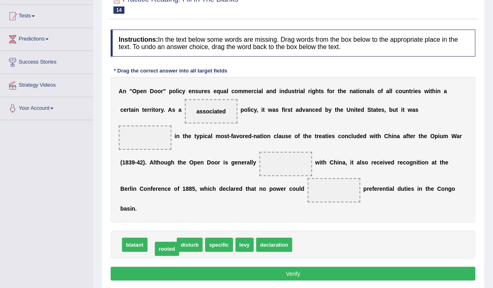
drag, startPoint x: 164, startPoint y: 228, endPoint x: 169, endPoint y: 232, distance: 6.3
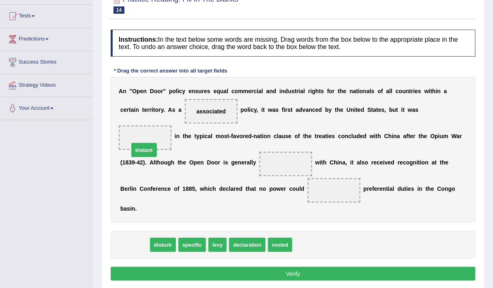
drag, startPoint x: 138, startPoint y: 230, endPoint x: 145, endPoint y: 139, distance: 91.2
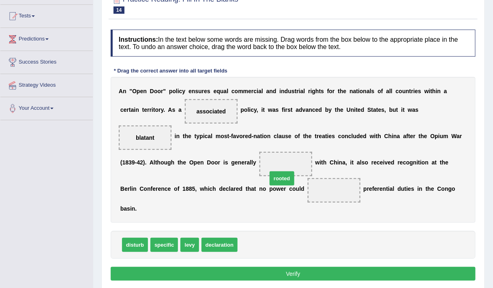
drag, startPoint x: 252, startPoint y: 231, endPoint x: 282, endPoint y: 165, distance: 72.5
click at [160, 238] on span "specific" at bounding box center [165, 245] width 28 height 14
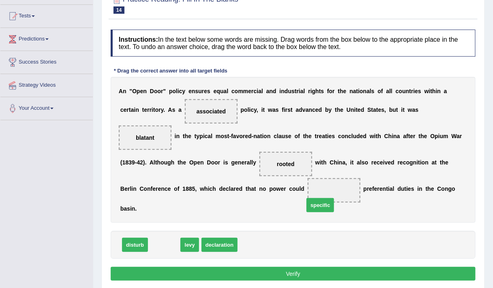
drag, startPoint x: 162, startPoint y: 228, endPoint x: 318, endPoint y: 189, distance: 161.2
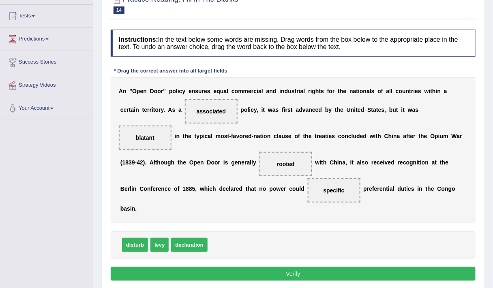
click at [318, 267] on button "Verify" at bounding box center [293, 274] width 365 height 14
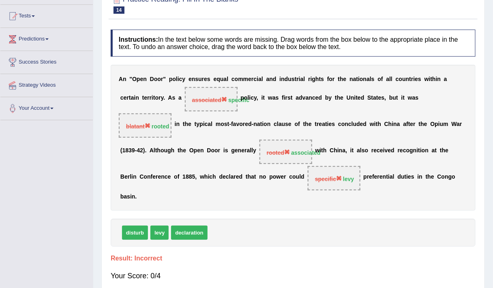
scroll to position [0, 0]
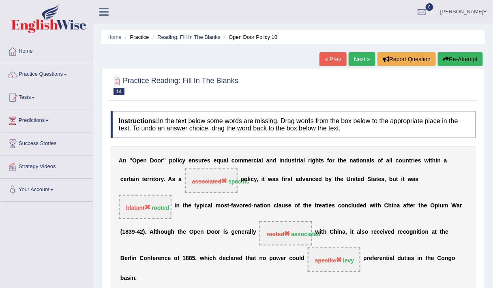
click at [458, 59] on button "Re-Attempt" at bounding box center [460, 59] width 45 height 14
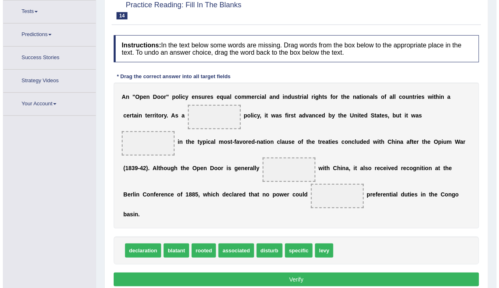
scroll to position [97, 0]
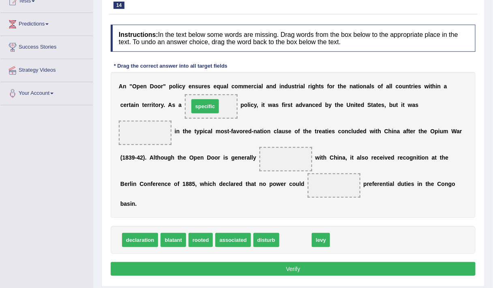
drag, startPoint x: 292, startPoint y: 230, endPoint x: 211, endPoint y: 104, distance: 150.1
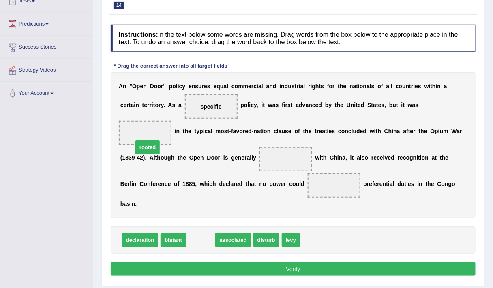
drag, startPoint x: 201, startPoint y: 224, endPoint x: 148, endPoint y: 131, distance: 107.2
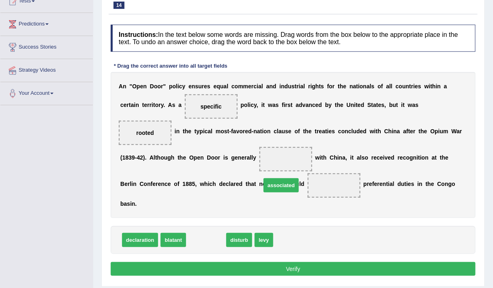
drag, startPoint x: 195, startPoint y: 228, endPoint x: 282, endPoint y: 165, distance: 107.2
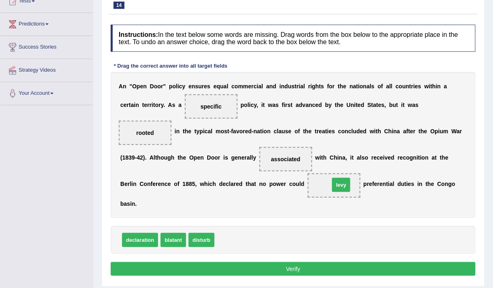
drag, startPoint x: 226, startPoint y: 228, endPoint x: 325, endPoint y: 184, distance: 108.5
click at [283, 262] on button "Verify" at bounding box center [293, 269] width 365 height 14
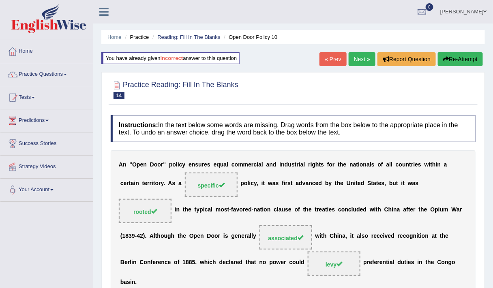
scroll to position [0, 0]
click at [31, 74] on link "Practice Questions" at bounding box center [46, 73] width 92 height 20
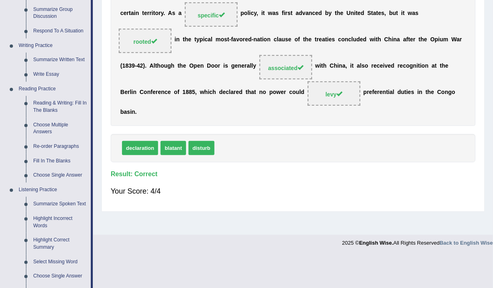
scroll to position [171, 0]
click at [52, 145] on link "Re-order Paragraphs" at bounding box center [60, 146] width 61 height 15
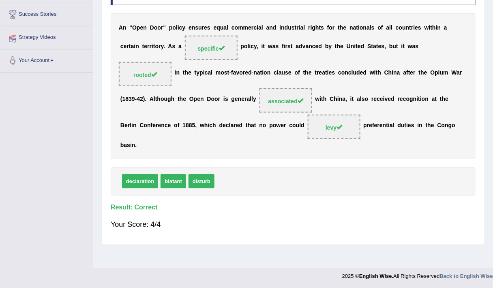
scroll to position [135, 0]
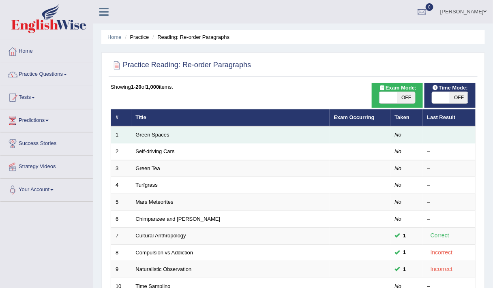
click at [162, 130] on td "Green Spaces" at bounding box center [230, 135] width 198 height 17
click at [161, 135] on link "Green Spaces" at bounding box center [153, 135] width 34 height 6
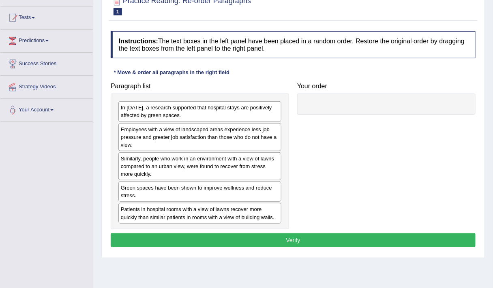
scroll to position [80, 0]
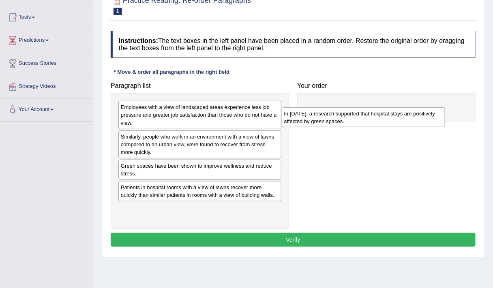
drag, startPoint x: 212, startPoint y: 108, endPoint x: 393, endPoint y: 114, distance: 180.6
click at [393, 114] on div "In 2002, a research supported that hospital stays are positively affected by gr…" at bounding box center [364, 118] width 164 height 20
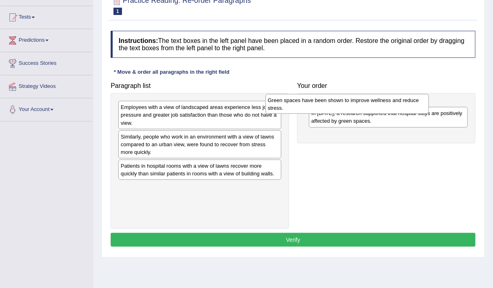
drag, startPoint x: 215, startPoint y: 168, endPoint x: 372, endPoint y: 105, distance: 169.5
click at [372, 105] on div "Green spaces have been shown to improve wellness and reduce stress." at bounding box center [348, 104] width 164 height 20
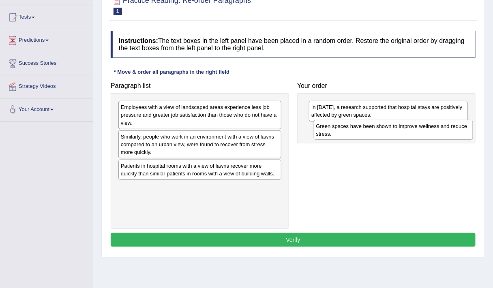
drag, startPoint x: 394, startPoint y: 114, endPoint x: 400, endPoint y: 140, distance: 26.2
click at [400, 140] on div "Green spaces have been shown to improve wellness and reduce stress." at bounding box center [394, 130] width 160 height 20
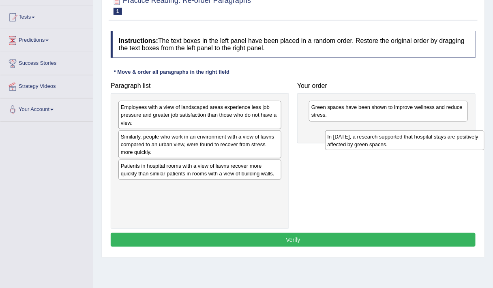
drag, startPoint x: 334, startPoint y: 107, endPoint x: 330, endPoint y: 129, distance: 21.9
click at [330, 131] on div "In 2002, a research supported that hospital stays are positively affected by gr…" at bounding box center [405, 141] width 160 height 20
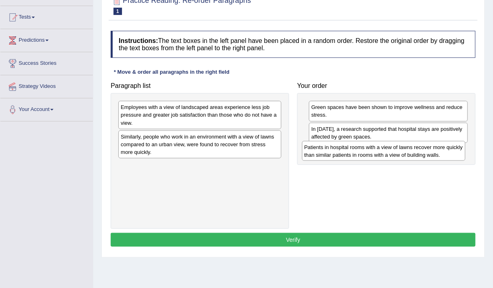
drag, startPoint x: 209, startPoint y: 170, endPoint x: 394, endPoint y: 153, distance: 185.0
click at [394, 153] on div "Patients in hospital rooms with a view of lawns recover more quickly than simil…" at bounding box center [384, 151] width 164 height 20
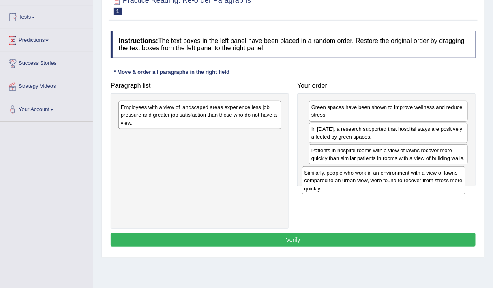
drag, startPoint x: 190, startPoint y: 140, endPoint x: 379, endPoint y: 176, distance: 191.9
click at [379, 176] on div "Similarly, people who work in an environment with a view of lawns compared to a…" at bounding box center [384, 181] width 164 height 28
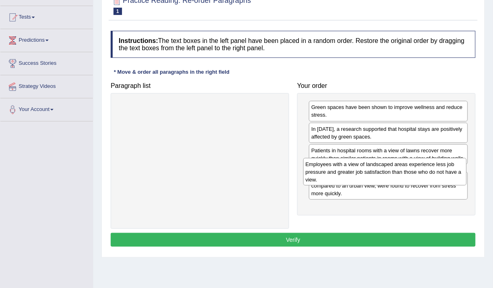
drag, startPoint x: 223, startPoint y: 116, endPoint x: 406, endPoint y: 172, distance: 191.7
click at [406, 172] on div "Employees with a view of landscaped areas experience less job pressure and grea…" at bounding box center [385, 172] width 164 height 28
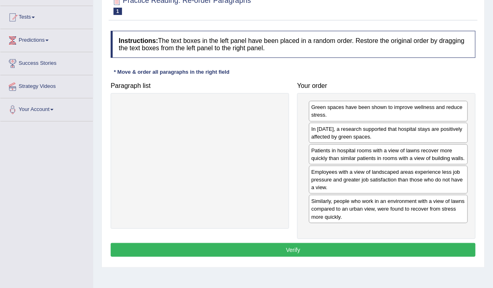
click at [364, 250] on button "Verify" at bounding box center [293, 250] width 365 height 14
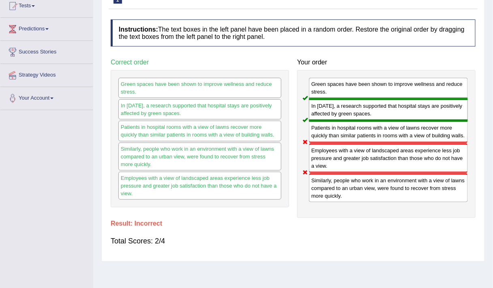
scroll to position [0, 0]
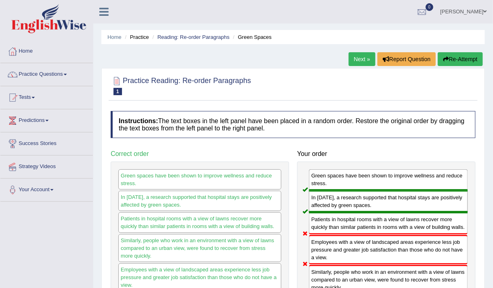
click at [452, 58] on button "Re-Attempt" at bounding box center [460, 59] width 45 height 14
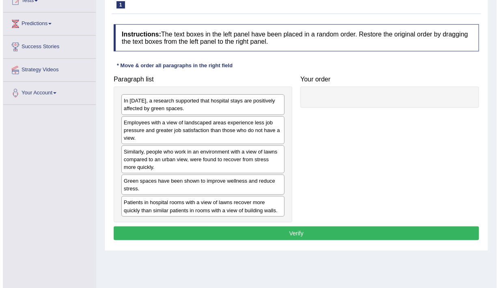
scroll to position [104, 0]
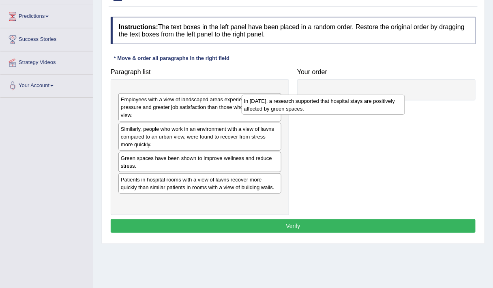
drag, startPoint x: 203, startPoint y: 96, endPoint x: 337, endPoint y: 99, distance: 133.9
click at [337, 99] on div "In 2002, a research supported that hospital stays are positively affected by gr…" at bounding box center [324, 105] width 164 height 20
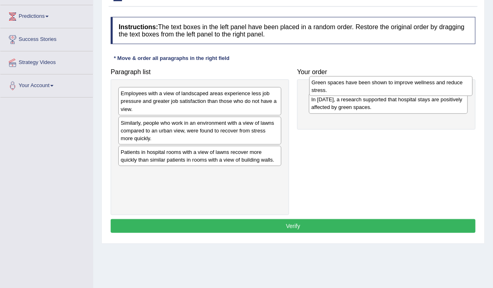
drag, startPoint x: 167, startPoint y: 157, endPoint x: 355, endPoint y: 88, distance: 199.8
click at [355, 88] on div "Green spaces have been shown to improve wellness and reduce stress." at bounding box center [392, 86] width 164 height 20
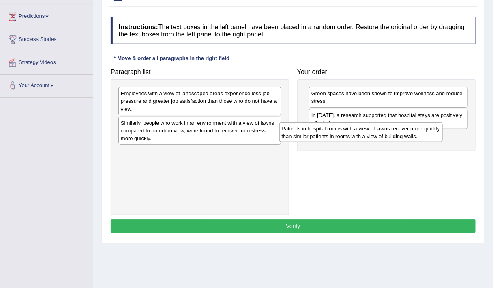
drag, startPoint x: 206, startPoint y: 153, endPoint x: 367, endPoint y: 130, distance: 163.1
click at [367, 130] on div "Patients in hospital rooms with a view of lawns recover more quickly than simil…" at bounding box center [362, 133] width 164 height 20
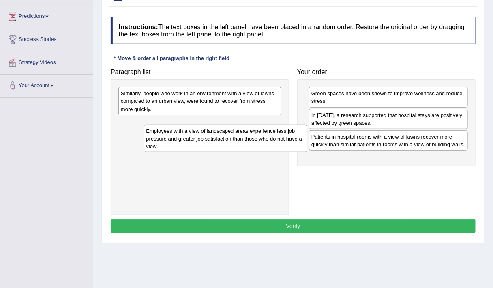
drag, startPoint x: 222, startPoint y: 98, endPoint x: 183, endPoint y: 127, distance: 48.2
click at [183, 127] on div "Employees with a view of landscaped areas experience less job pressure and grea…" at bounding box center [226, 139] width 164 height 28
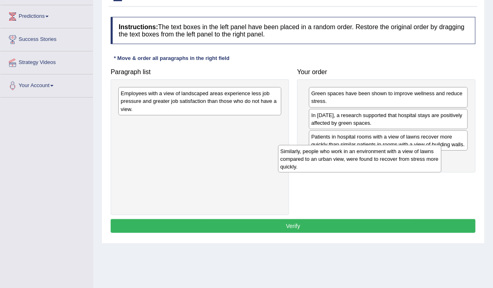
drag, startPoint x: 180, startPoint y: 111, endPoint x: 340, endPoint y: 168, distance: 169.9
click at [340, 168] on div "Similarly, people who work in an environment with a view of lawns compared to a…" at bounding box center [360, 159] width 164 height 28
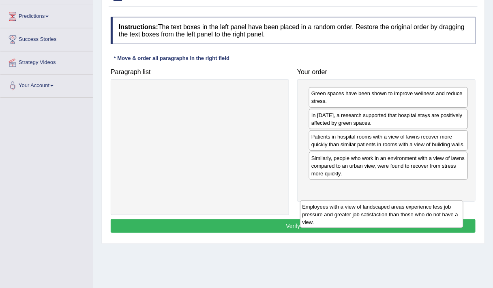
drag, startPoint x: 205, startPoint y: 106, endPoint x: 387, endPoint y: 219, distance: 214.1
click at [387, 219] on div "Employees with a view of landscaped areas experience less job pressure and grea…" at bounding box center [382, 215] width 164 height 28
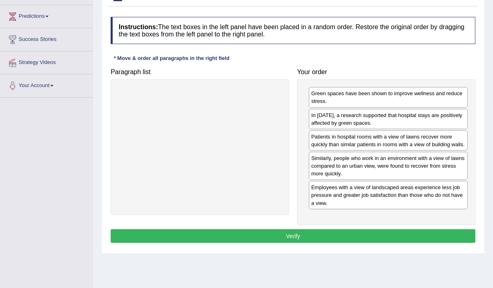
click at [338, 231] on button "Verify" at bounding box center [293, 237] width 365 height 14
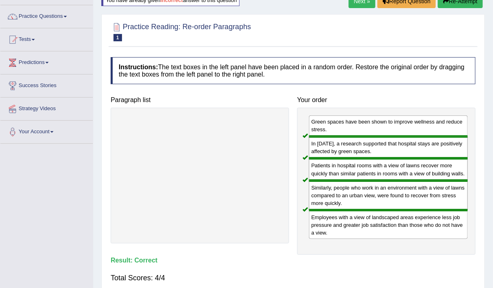
scroll to position [51, 0]
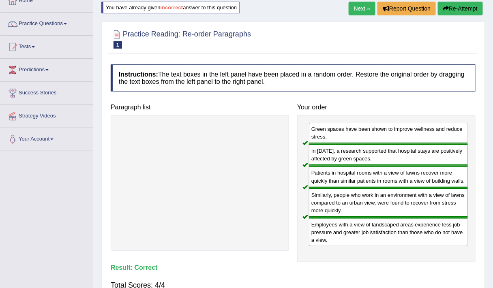
click at [366, 5] on link "Next »" at bounding box center [362, 9] width 27 height 14
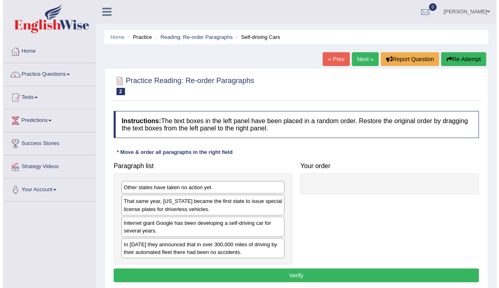
scroll to position [37, 0]
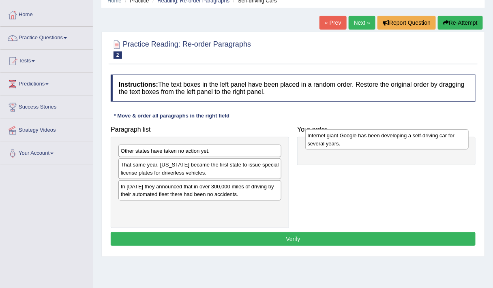
drag, startPoint x: 150, startPoint y: 195, endPoint x: 337, endPoint y: 146, distance: 193.5
click at [337, 146] on div "Internet giant Google has been developing a self-driving car for several years." at bounding box center [387, 139] width 164 height 20
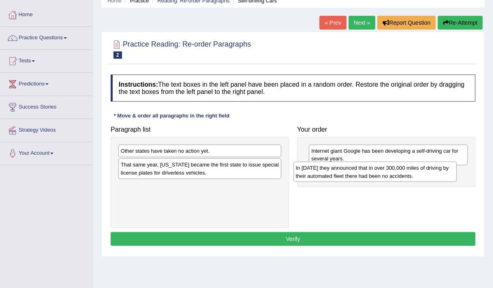
drag, startPoint x: 163, startPoint y: 191, endPoint x: 339, endPoint y: 170, distance: 176.8
click at [339, 170] on div "In [DATE] they announced that in over 300,000 miles of driving by their automat…" at bounding box center [376, 172] width 164 height 20
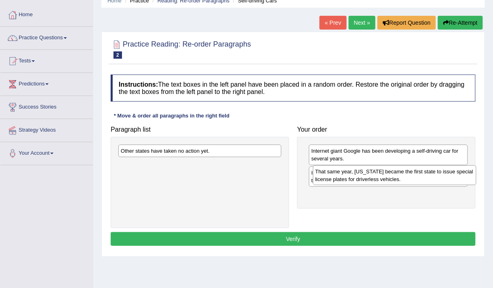
drag, startPoint x: 174, startPoint y: 170, endPoint x: 372, endPoint y: 177, distance: 198.1
click at [372, 177] on div "That same year, [US_STATE] became the first state to issue special license plat…" at bounding box center [395, 176] width 164 height 20
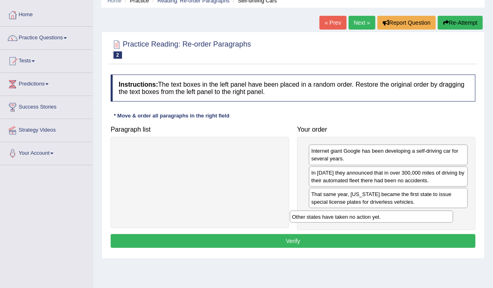
drag, startPoint x: 244, startPoint y: 152, endPoint x: 416, endPoint y: 218, distance: 183.9
click at [416, 218] on div "Other states have taken no action yet." at bounding box center [372, 217] width 164 height 12
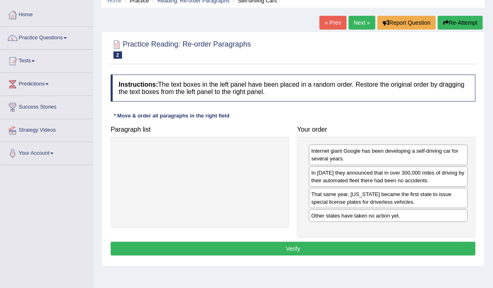
click at [360, 243] on button "Verify" at bounding box center [293, 249] width 365 height 14
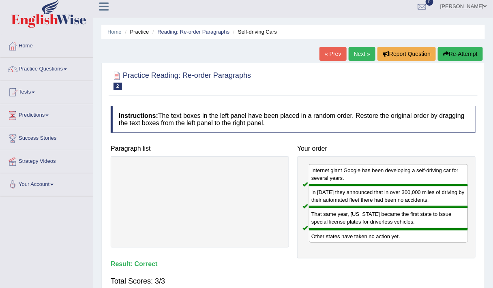
scroll to position [0, 0]
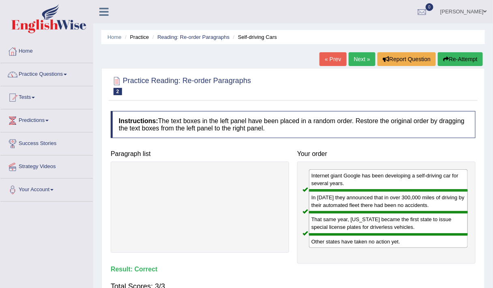
click at [360, 56] on link "Next »" at bounding box center [362, 59] width 27 height 14
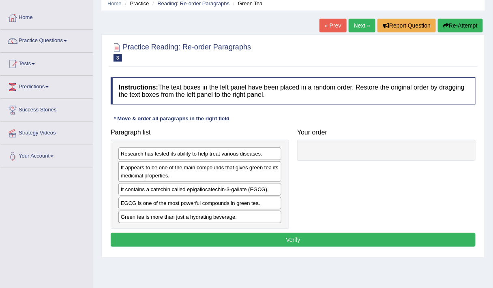
scroll to position [36, 0]
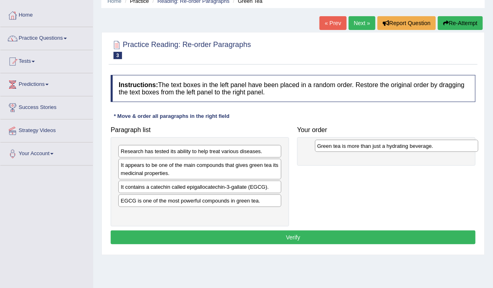
drag, startPoint x: 232, startPoint y: 216, endPoint x: 428, endPoint y: 150, distance: 206.8
click at [428, 150] on div "Green tea is more than just a hydrating beverage." at bounding box center [397, 146] width 164 height 12
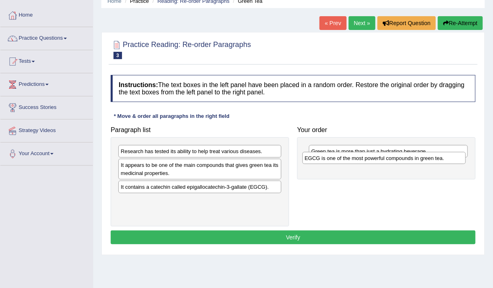
drag, startPoint x: 159, startPoint y: 200, endPoint x: 344, endPoint y: 161, distance: 188.3
click at [344, 161] on div "EGCG is one of the most powerful compounds in green tea." at bounding box center [385, 158] width 164 height 12
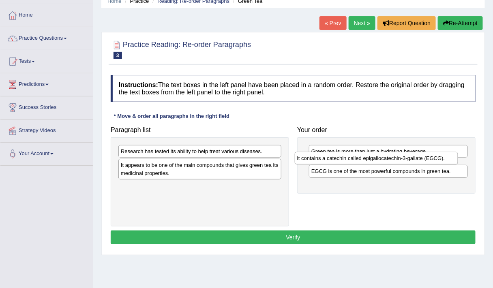
drag, startPoint x: 162, startPoint y: 187, endPoint x: 339, endPoint y: 159, distance: 178.7
click at [339, 159] on div "It contains a catechin called epigallocatechin-3-gallate (EGCG)." at bounding box center [377, 158] width 164 height 12
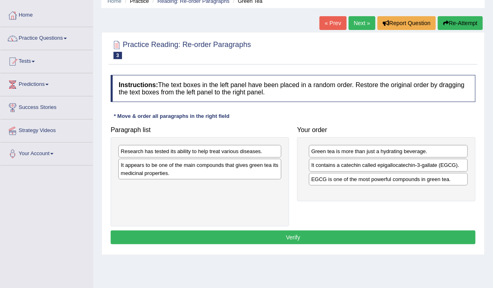
click at [325, 177] on div "EGCG is one of the most powerful compounds in green tea." at bounding box center [388, 179] width 159 height 13
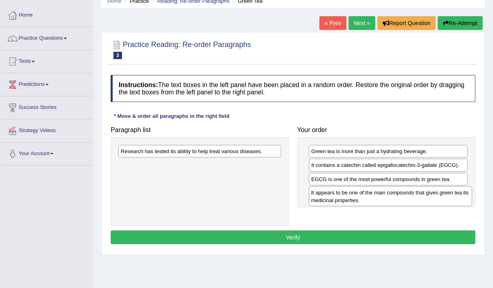
drag, startPoint x: 226, startPoint y: 168, endPoint x: 416, endPoint y: 195, distance: 192.1
click at [416, 195] on div "It appears to be one of the main compounds that gives green tea its medicinal p…" at bounding box center [391, 197] width 164 height 20
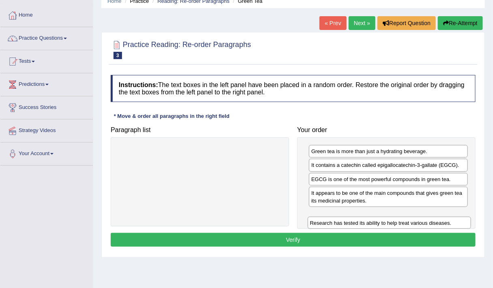
drag, startPoint x: 234, startPoint y: 155, endPoint x: 422, endPoint y: 220, distance: 198.5
click at [422, 220] on div "Research has tested its ability to help treat various diseases." at bounding box center [390, 223] width 164 height 12
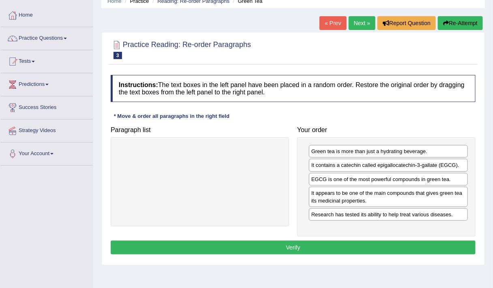
click at [365, 244] on button "Verify" at bounding box center [293, 248] width 365 height 14
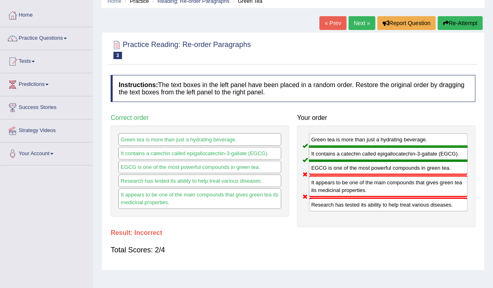
click at [454, 22] on button "Re-Attempt" at bounding box center [460, 23] width 45 height 14
